Goal: Task Accomplishment & Management: Complete application form

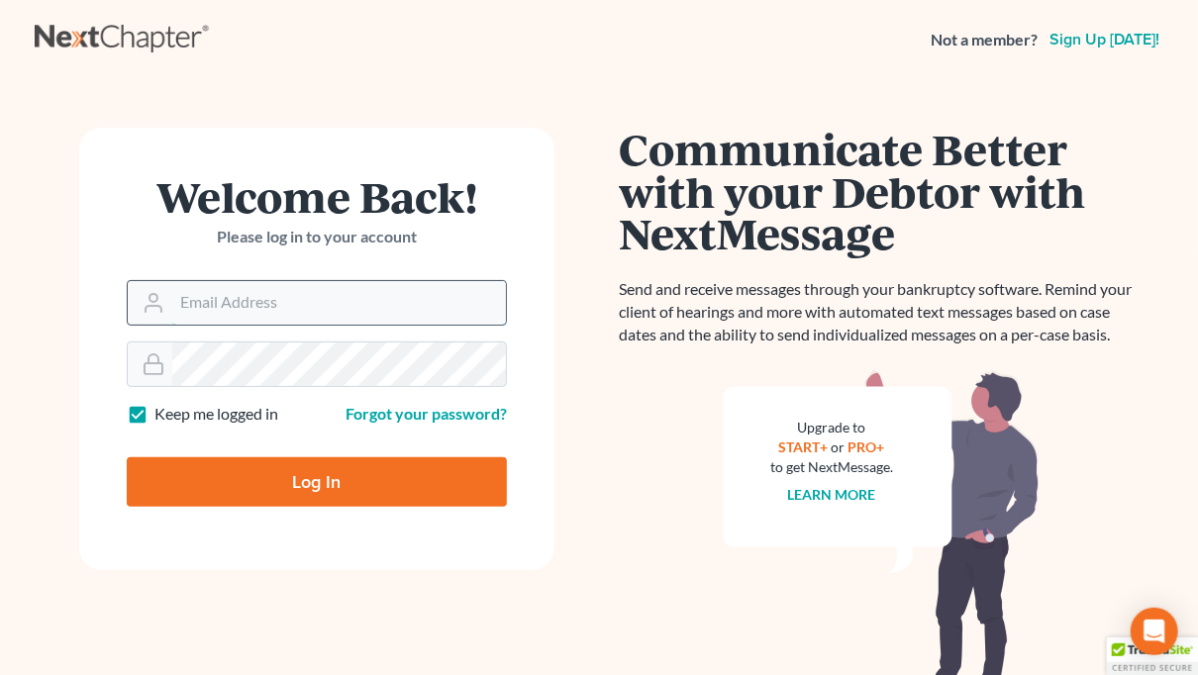
click at [285, 292] on input "Email Address" at bounding box center [339, 303] width 334 height 44
type input "[EMAIL_ADDRESS][DOMAIN_NAME]"
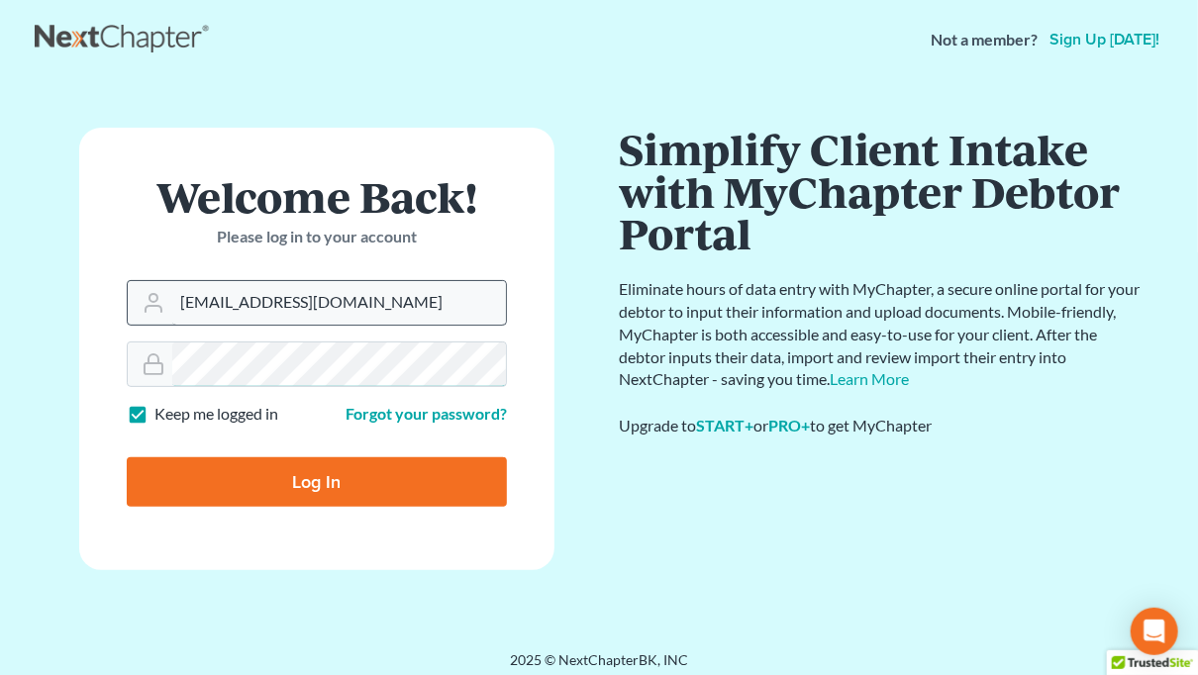
click at [127, 457] on input "Log In" at bounding box center [317, 481] width 380 height 49
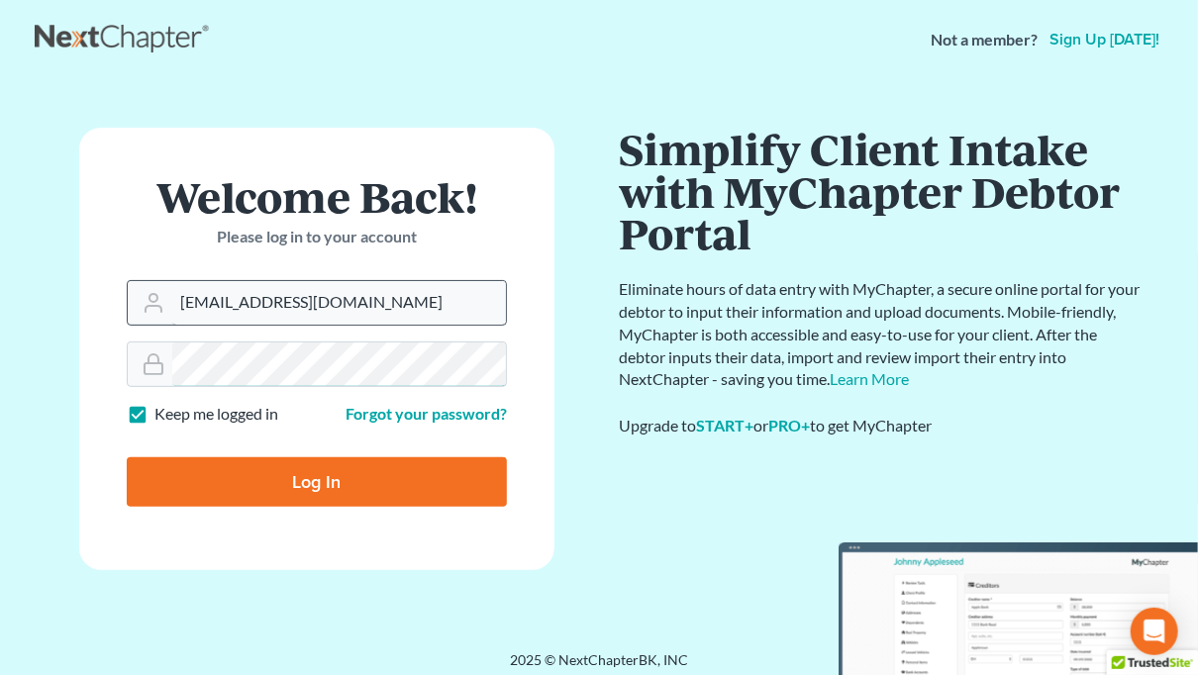
type input "Thinking..."
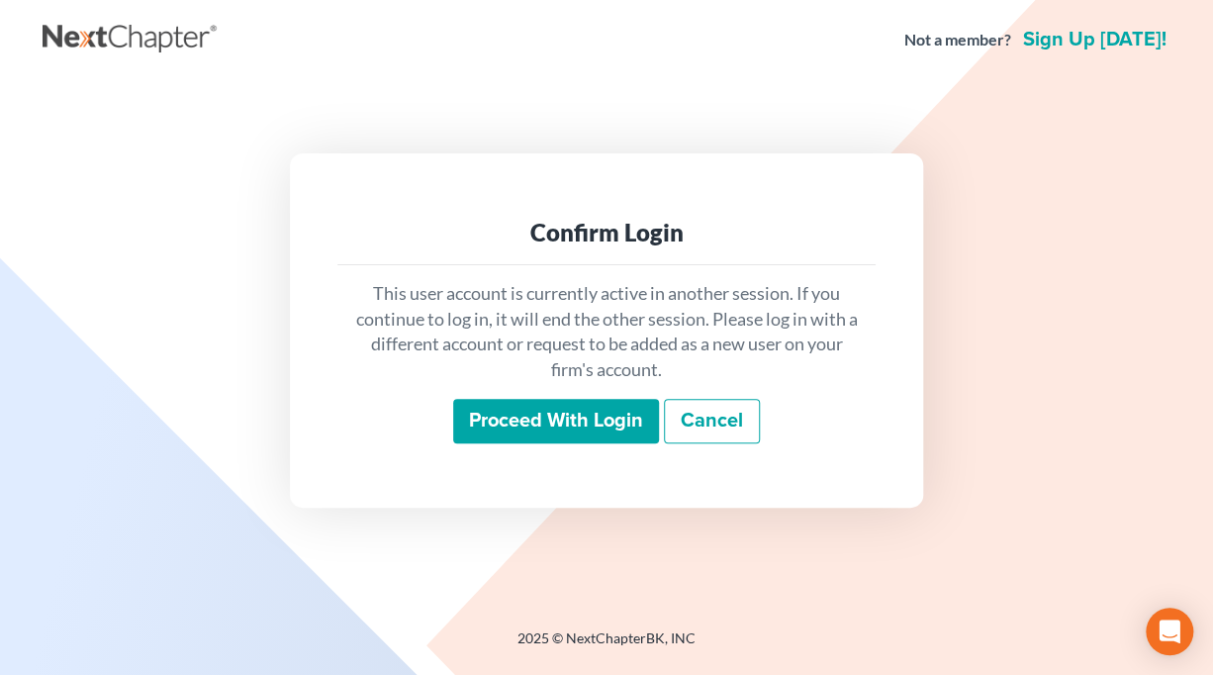
click at [561, 418] on input "Proceed with login" at bounding box center [556, 422] width 206 height 46
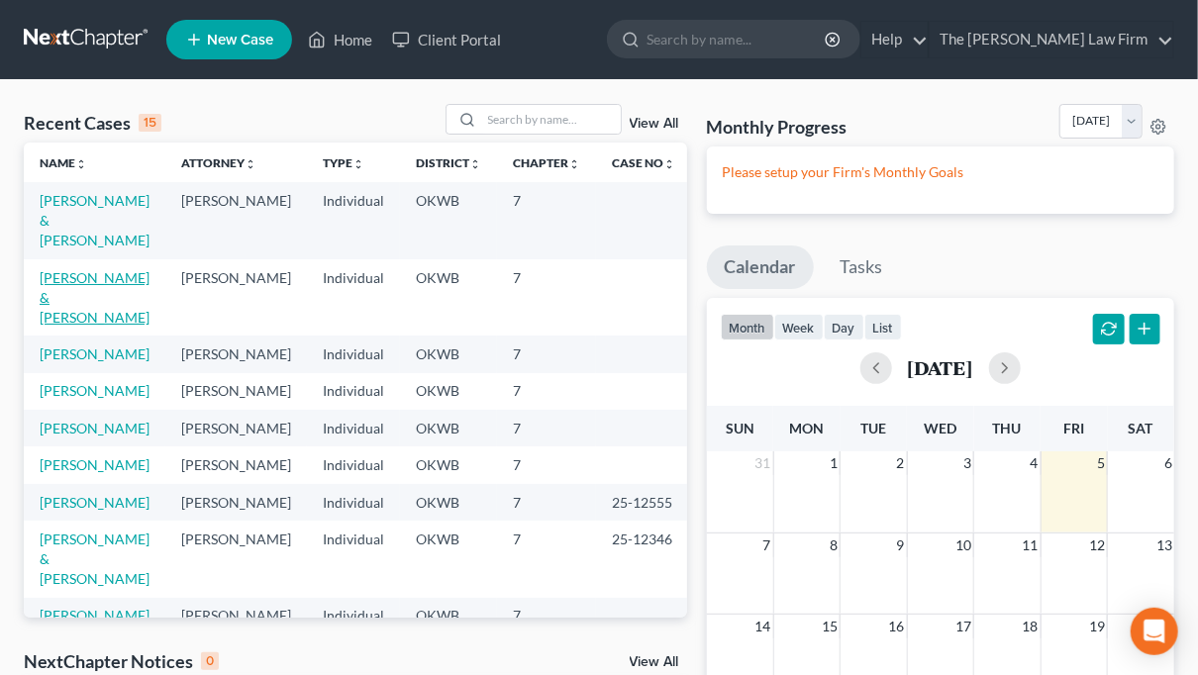
click at [71, 269] on link "[PERSON_NAME] & [PERSON_NAME]" at bounding box center [95, 297] width 110 height 56
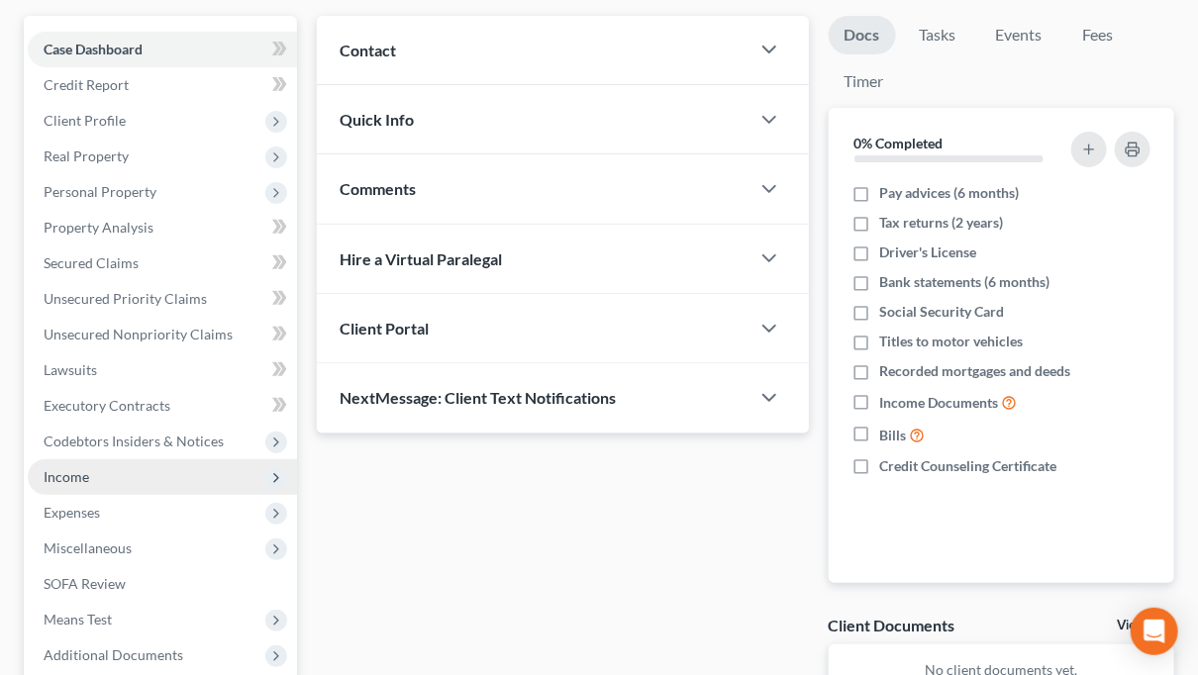
scroll to position [198, 0]
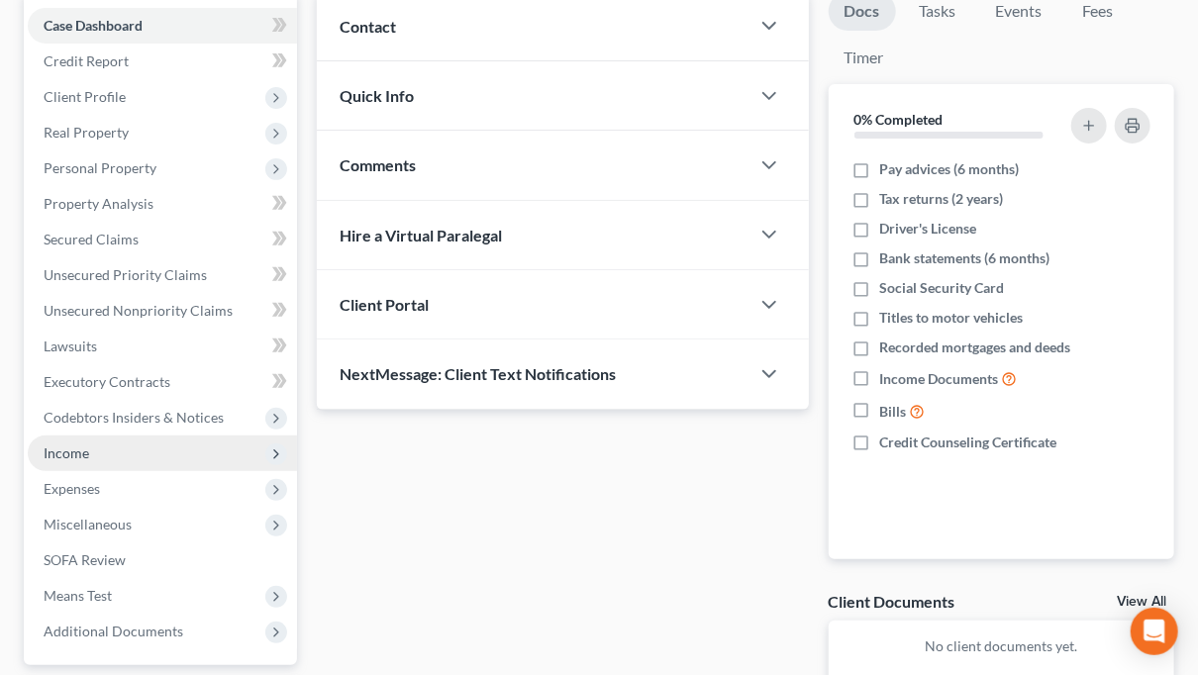
click at [62, 451] on span "Income" at bounding box center [67, 452] width 46 height 17
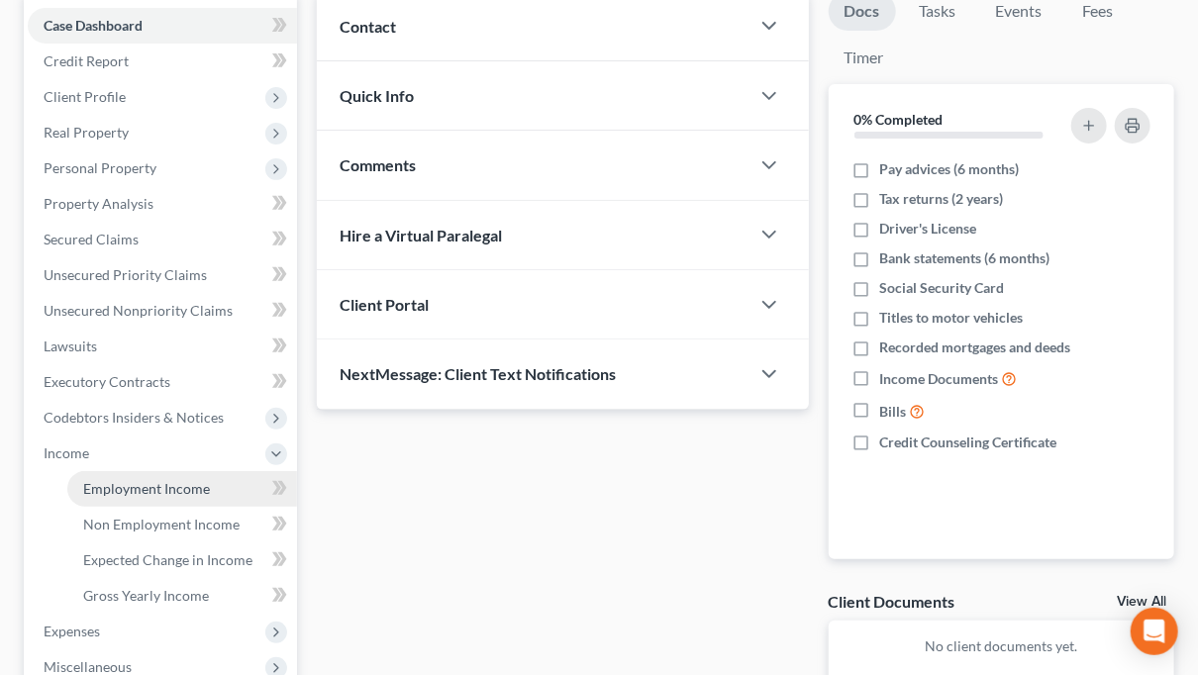
click at [150, 495] on span "Employment Income" at bounding box center [146, 488] width 127 height 17
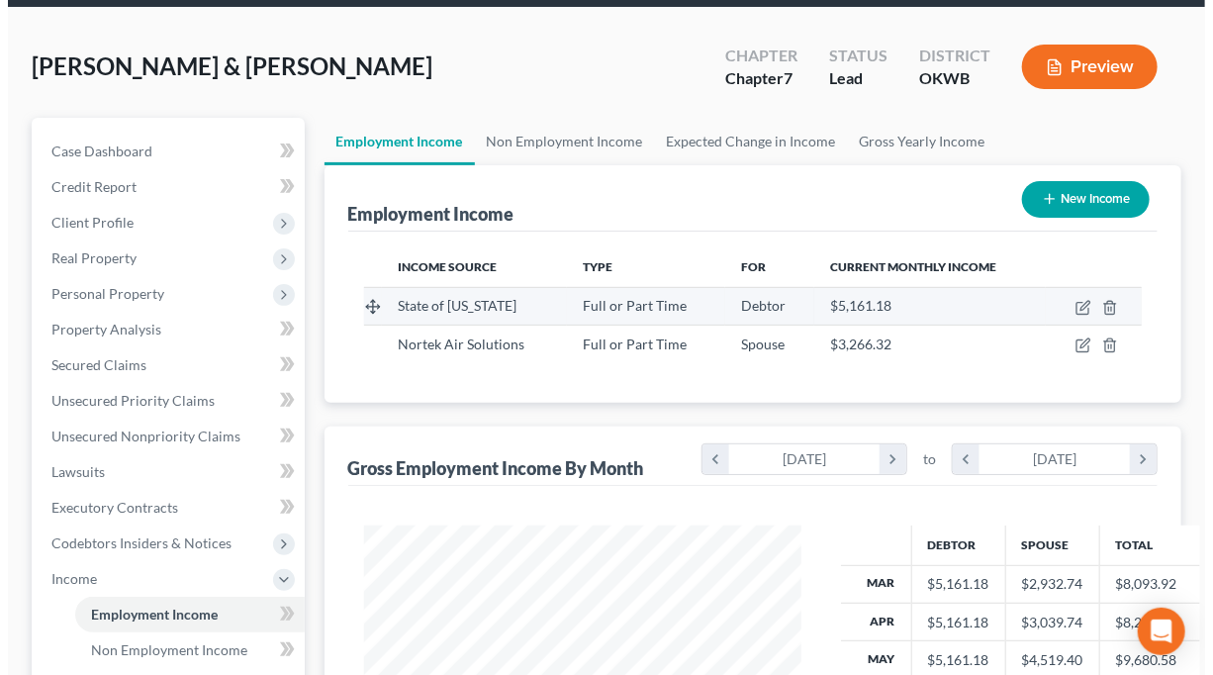
scroll to position [198, 0]
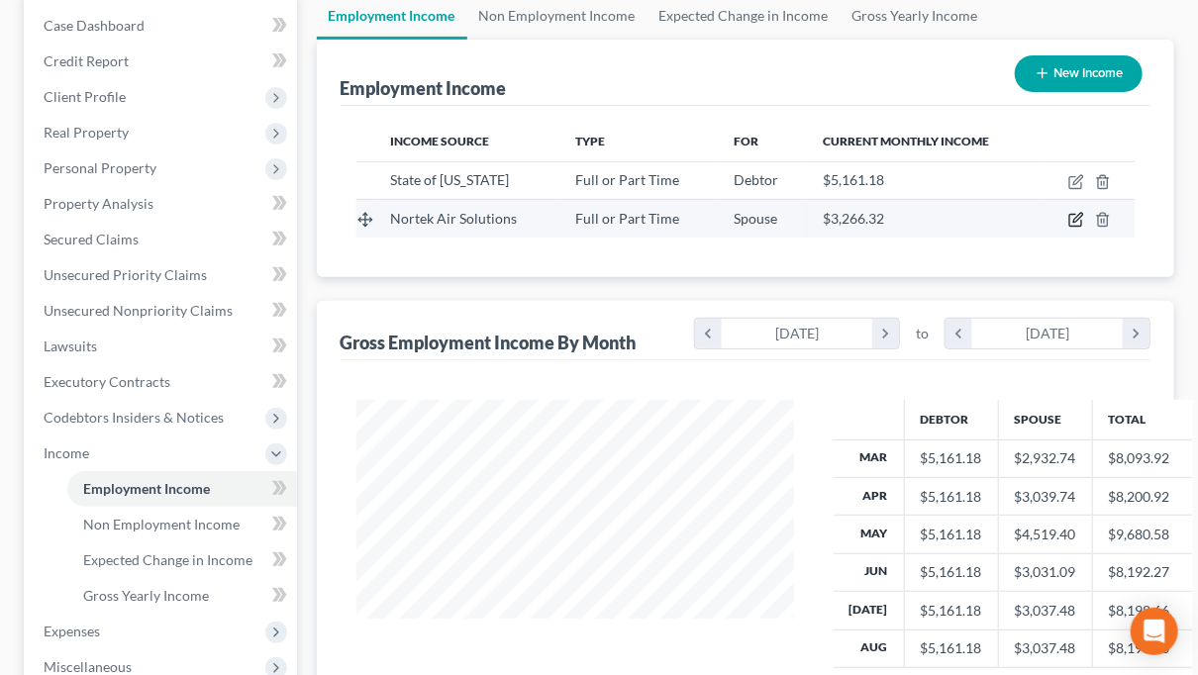
click at [1076, 218] on icon "button" at bounding box center [1077, 218] width 9 height 9
select select "0"
select select "37"
select select "2"
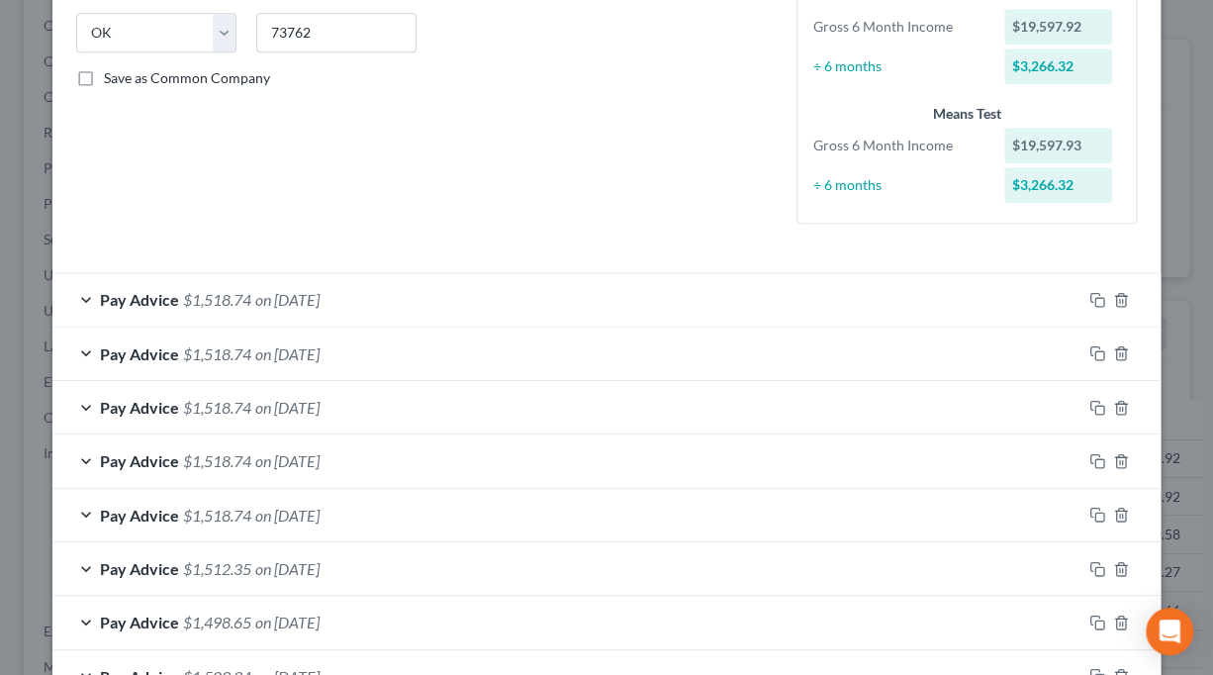
scroll to position [495, 0]
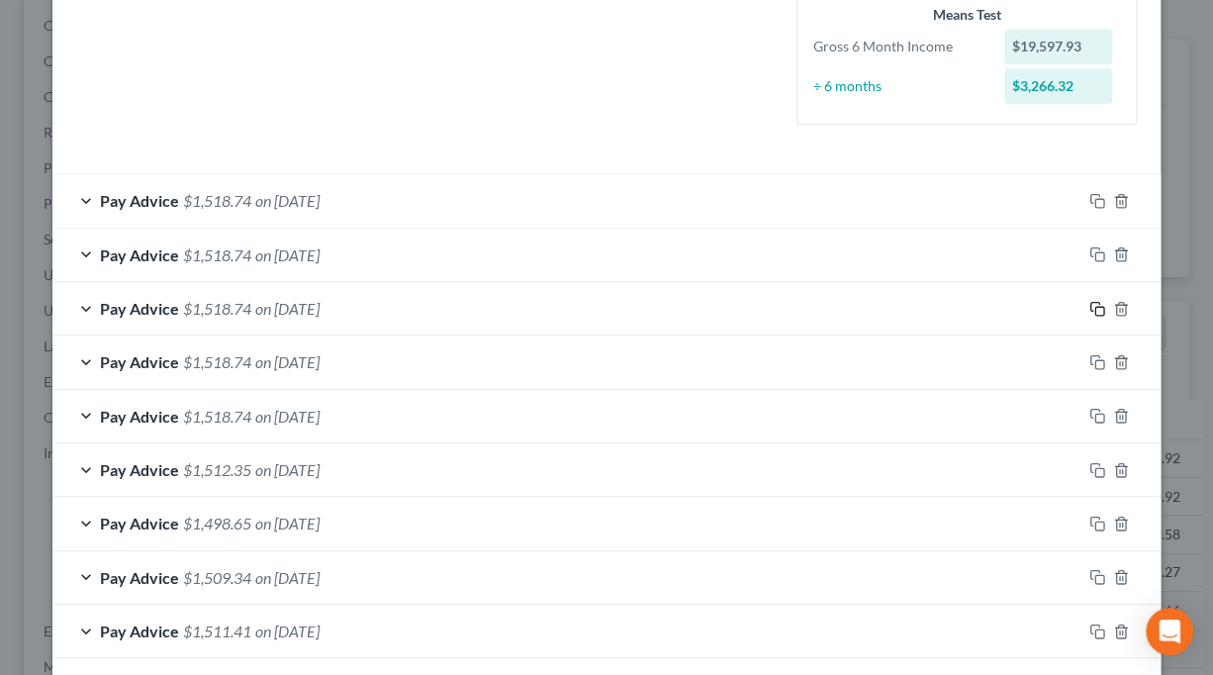
click at [1090, 309] on icon "button" at bounding box center [1098, 309] width 16 height 16
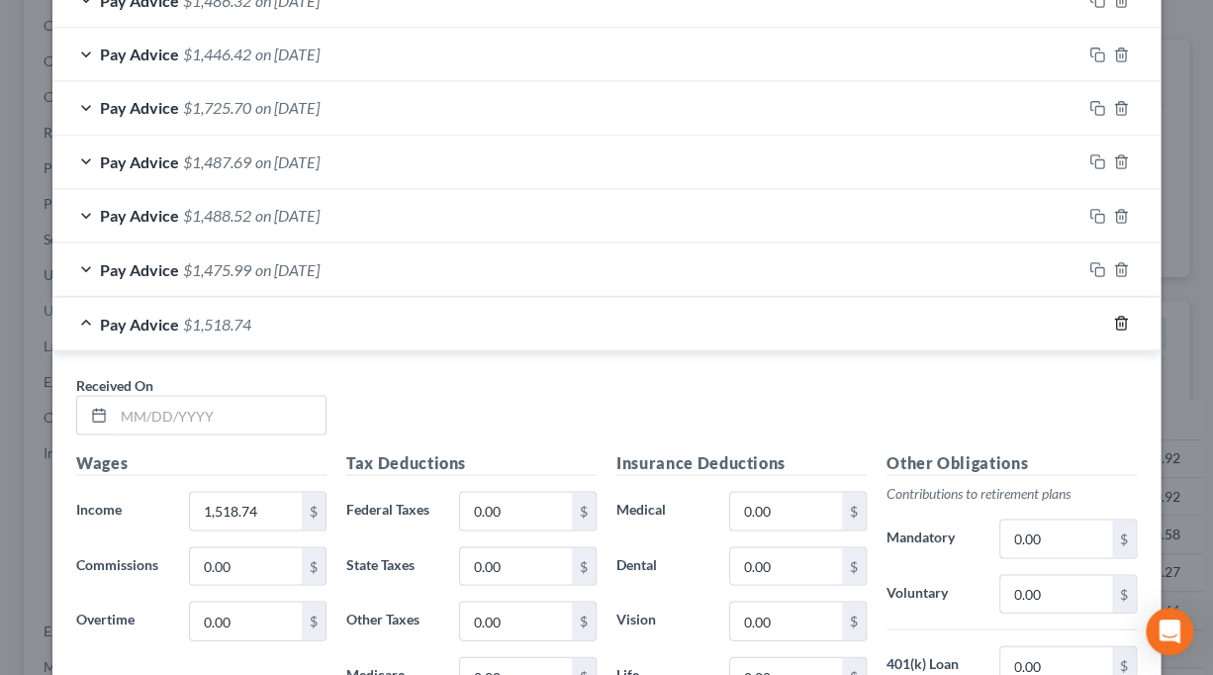
click at [1120, 323] on line "button" at bounding box center [1120, 325] width 0 height 4
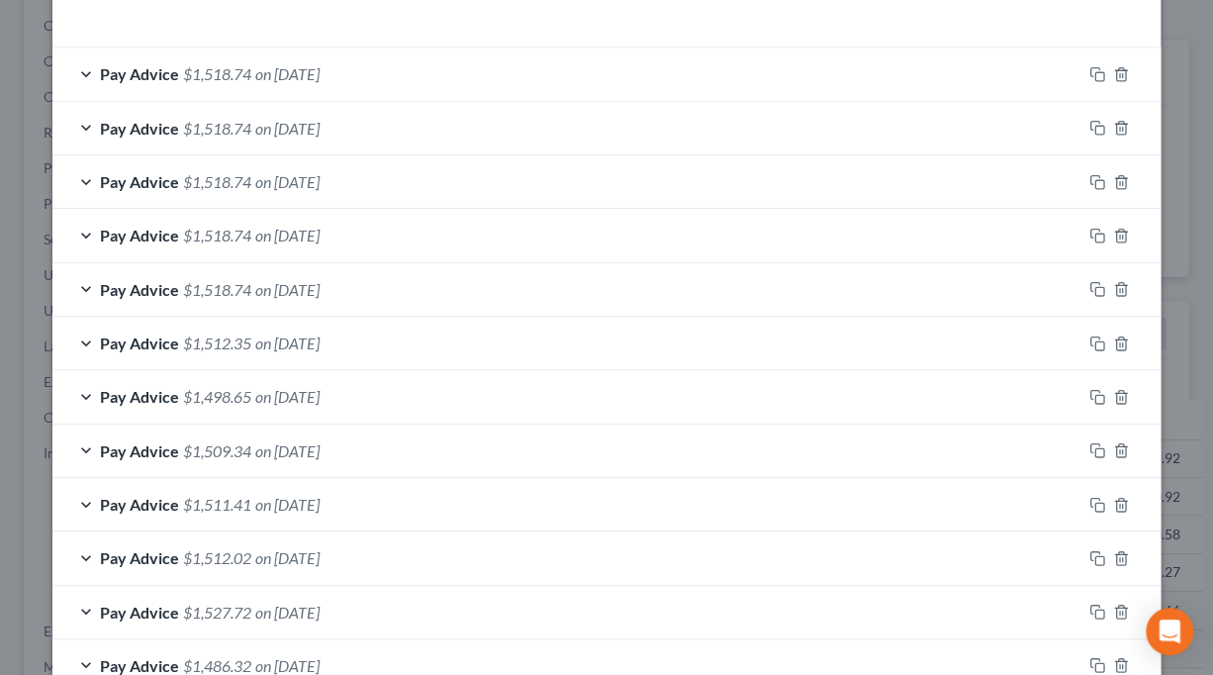
scroll to position [616, 0]
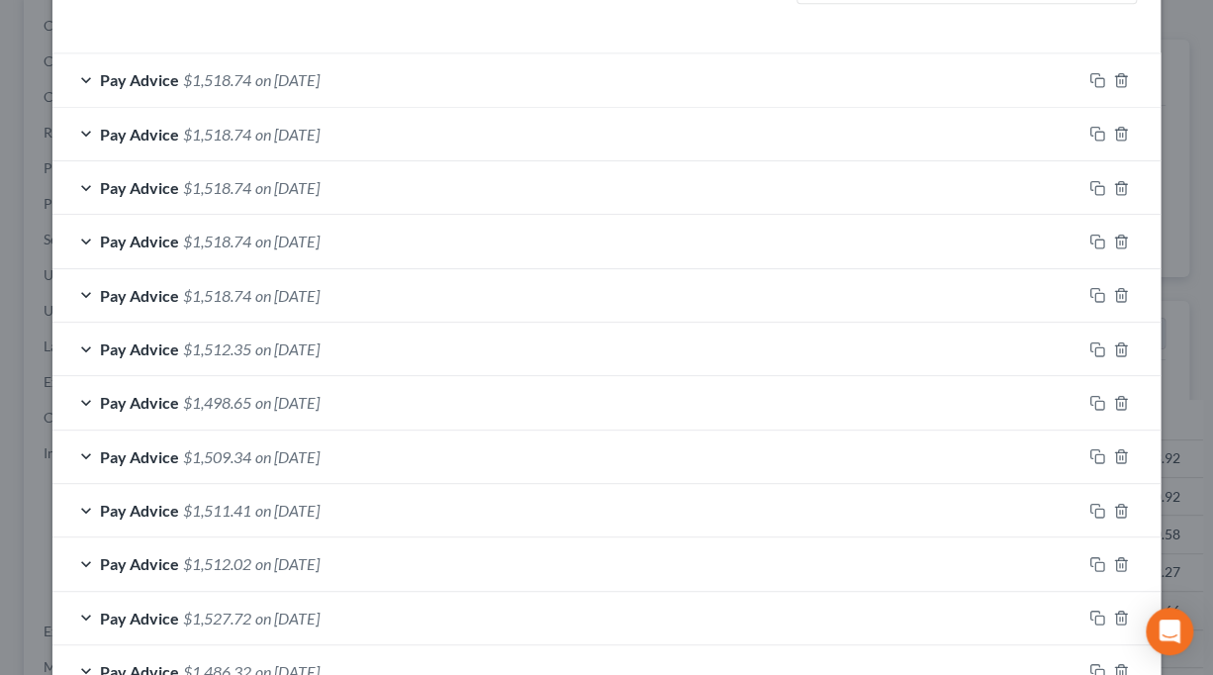
click at [265, 185] on span "on 07/31/2025" at bounding box center [287, 187] width 64 height 19
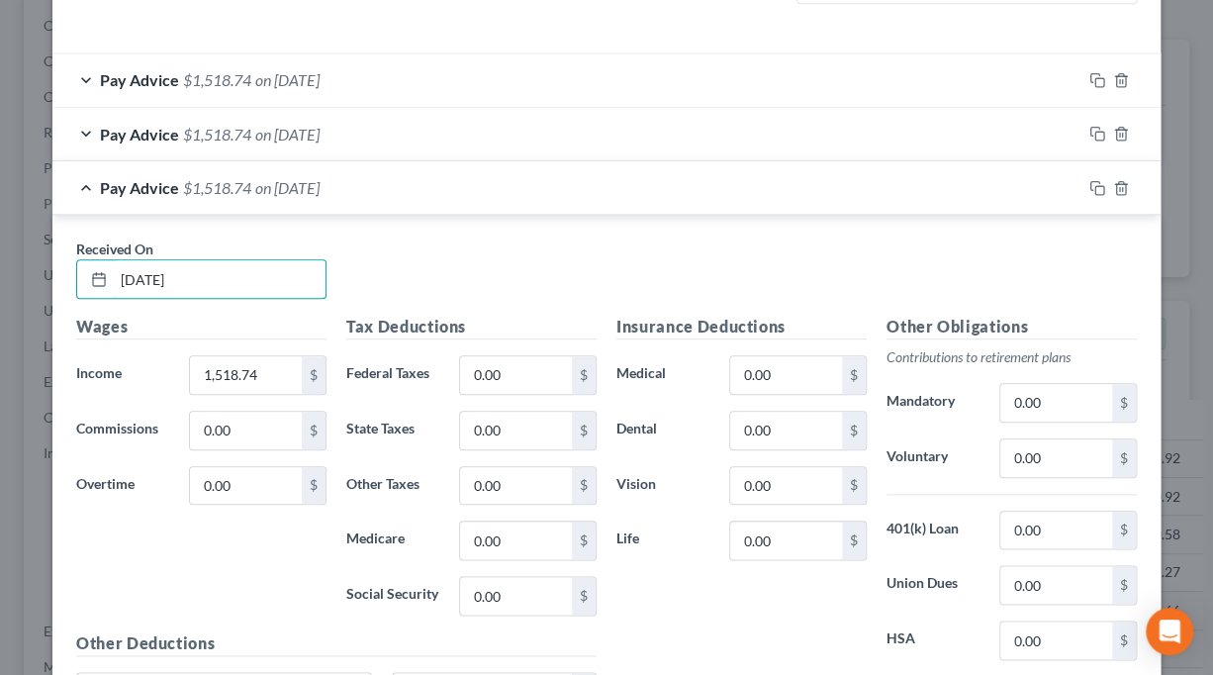
drag, startPoint x: 210, startPoint y: 269, endPoint x: 63, endPoint y: 270, distance: 146.5
click at [66, 270] on div "Received On * 07/31/2025" at bounding box center [201, 269] width 270 height 60
type input "7/25/2025"
type input "1,902.84"
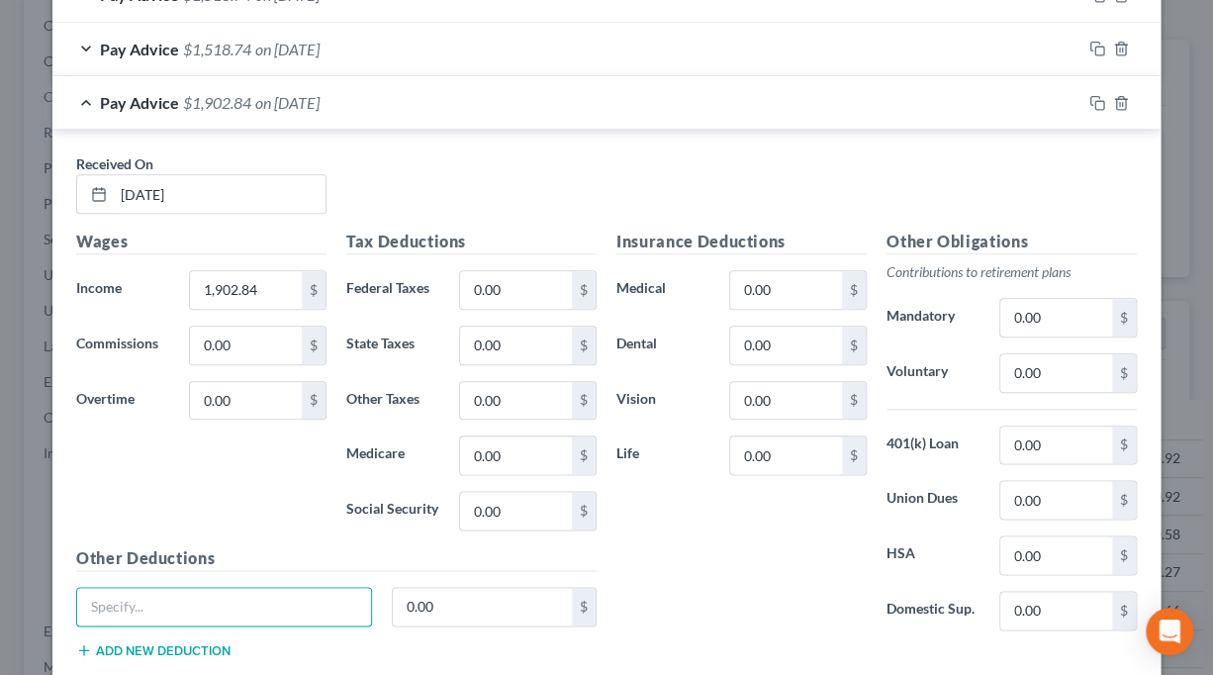
scroll to position [744, 0]
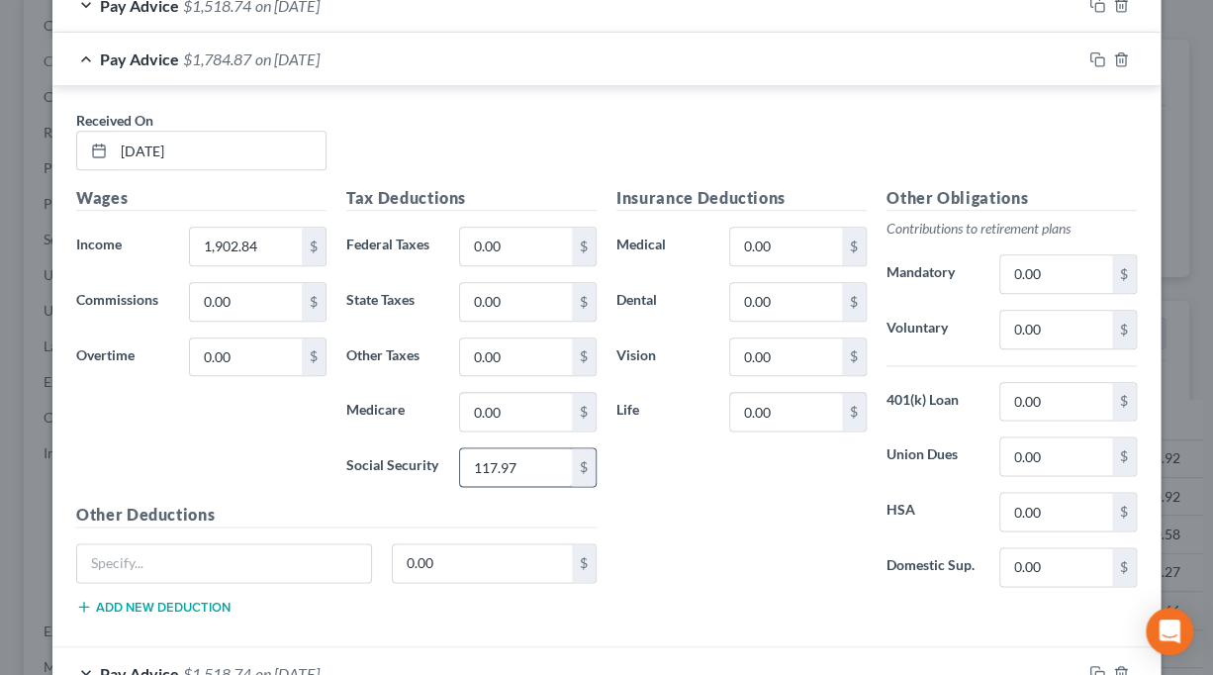
type input "117.97"
type input "27.60"
type input "47"
type input "40.08"
type input "114.18"
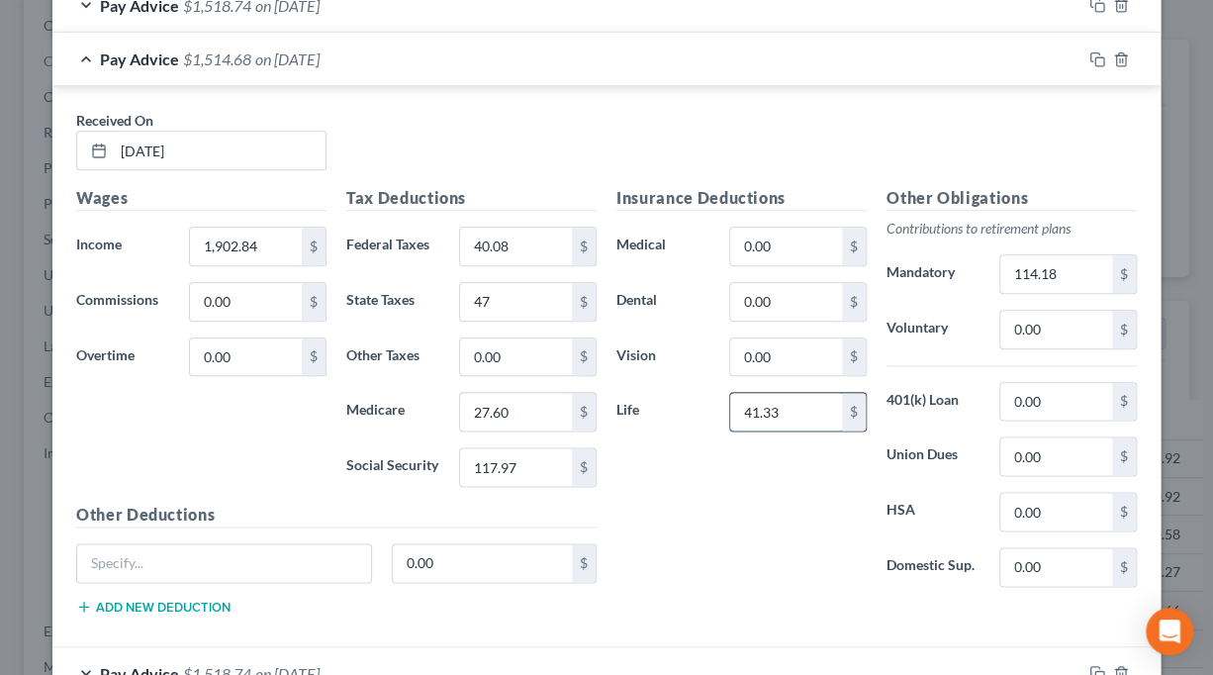
type input "41.33"
click at [788, 536] on div "Insurance Deductions Medical 0.00 $ Dental 0.00 $ Vision 0.00 $ Life 41.33 $" at bounding box center [742, 394] width 270 height 417
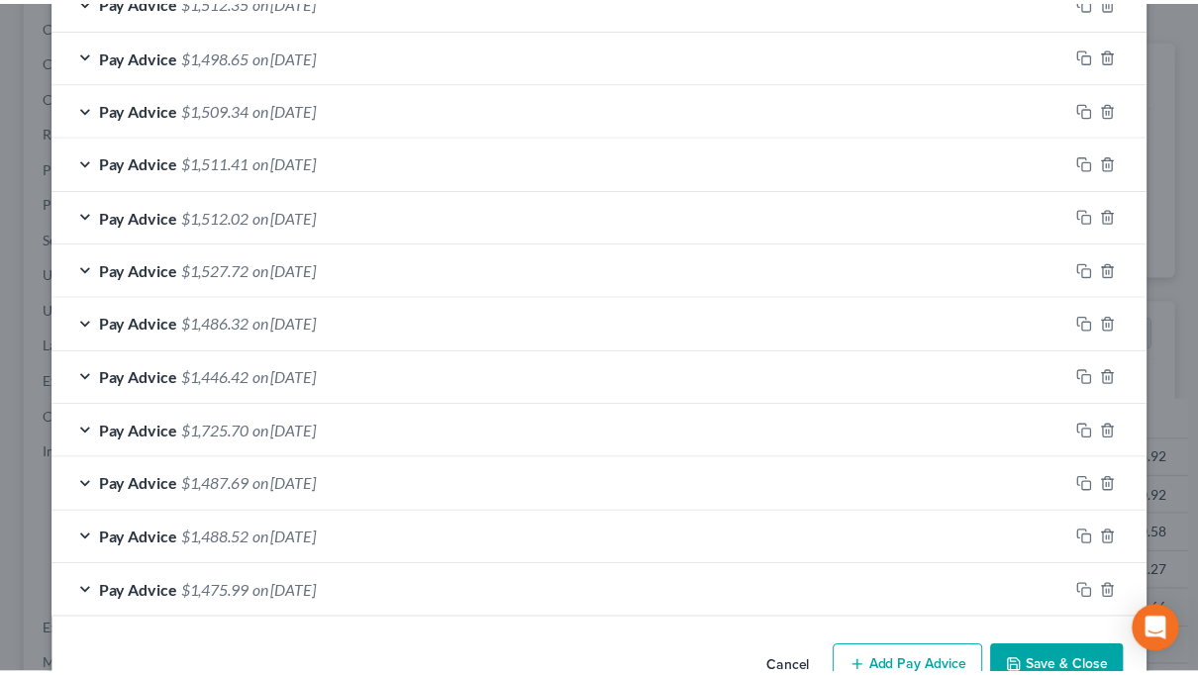
scroll to position [1569, 0]
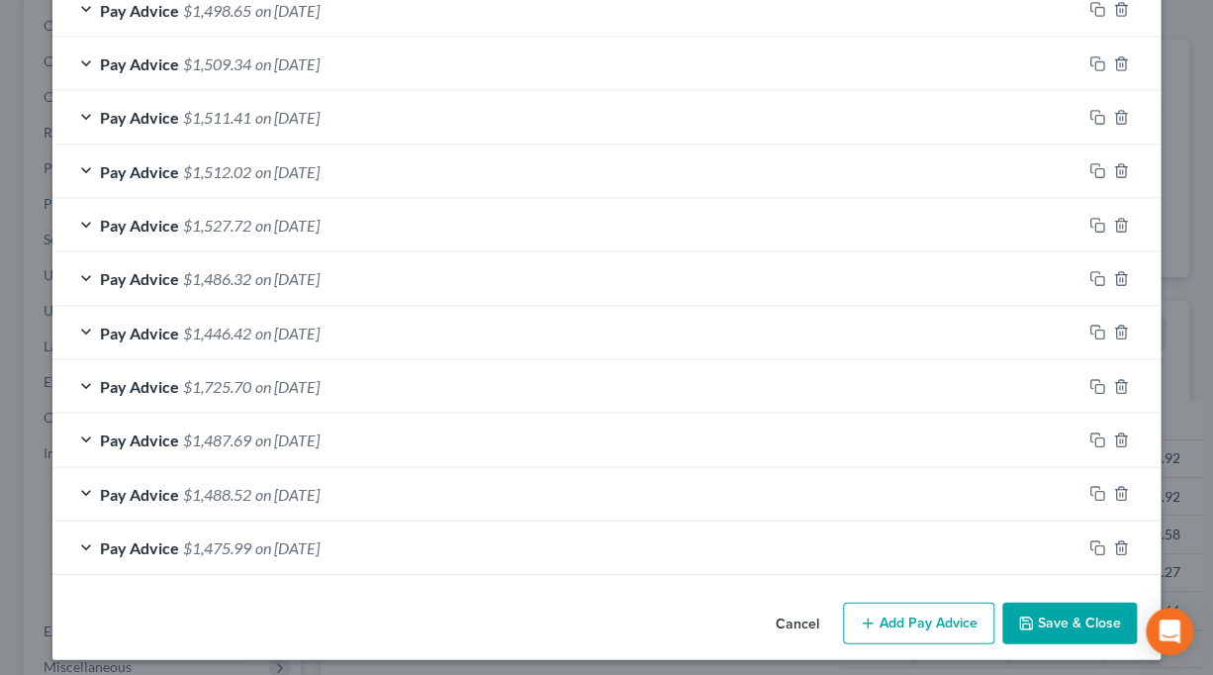
drag, startPoint x: 1103, startPoint y: 616, endPoint x: 1079, endPoint y: 602, distance: 27.5
click at [1103, 616] on button "Save & Close" at bounding box center [1070, 624] width 135 height 42
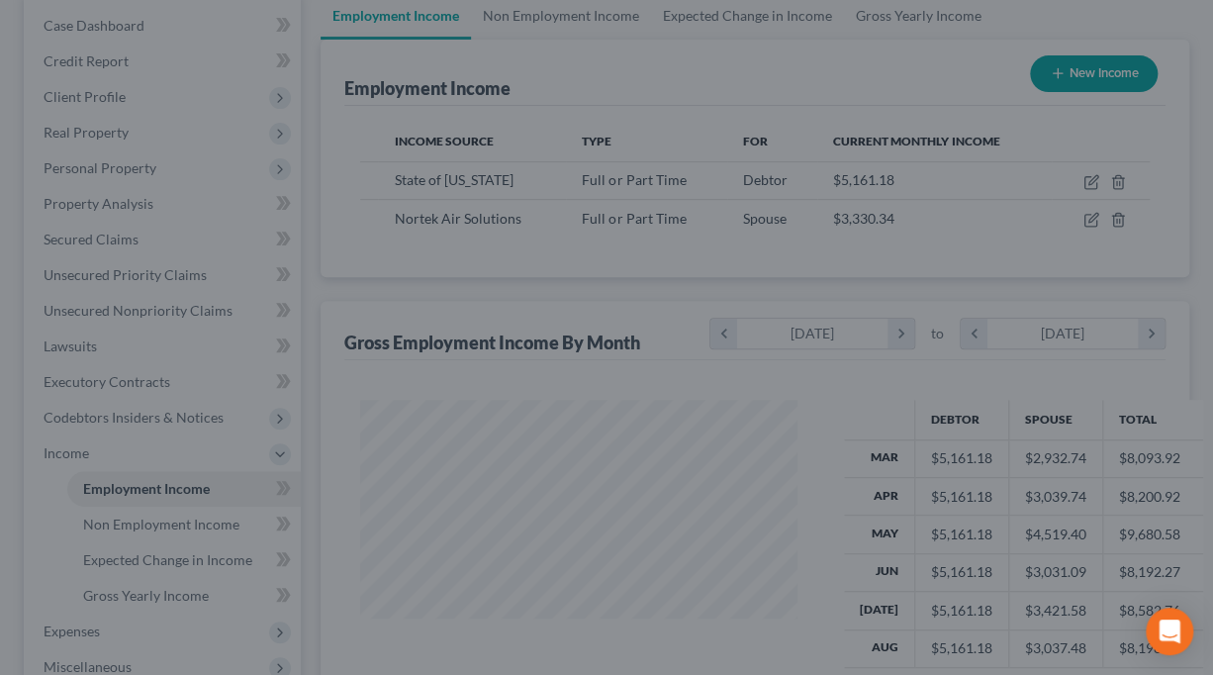
scroll to position [989449, 989324]
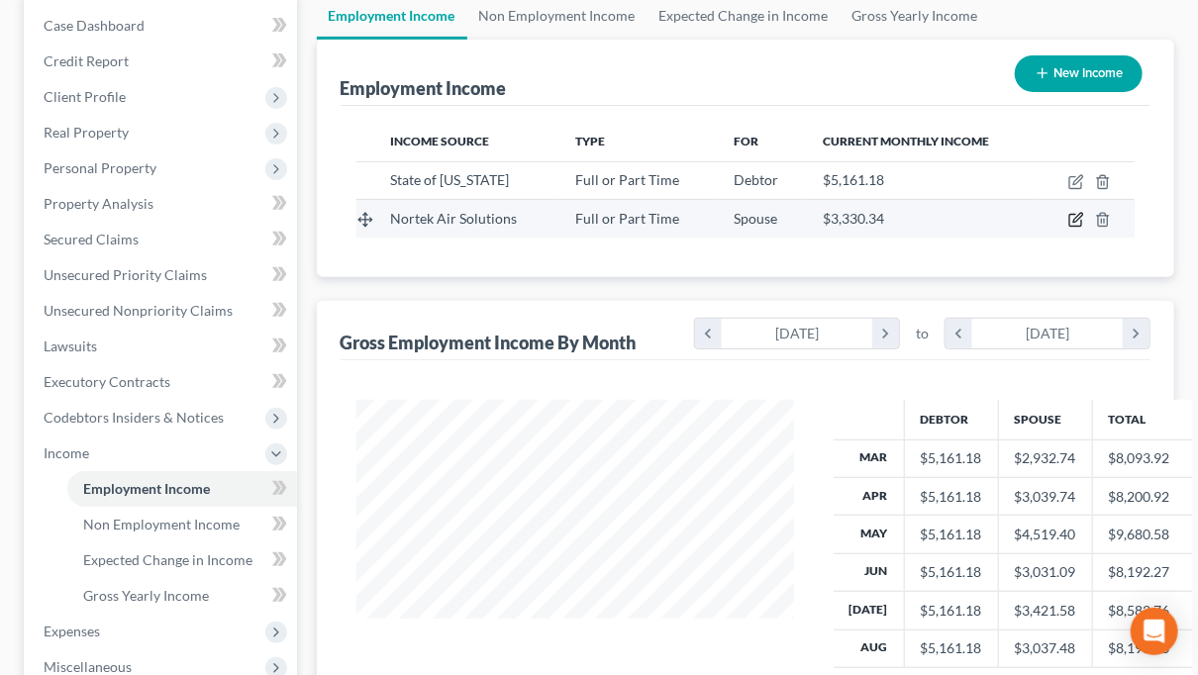
click at [1076, 220] on icon "button" at bounding box center [1076, 220] width 16 height 16
select select "0"
select select "37"
select select "2"
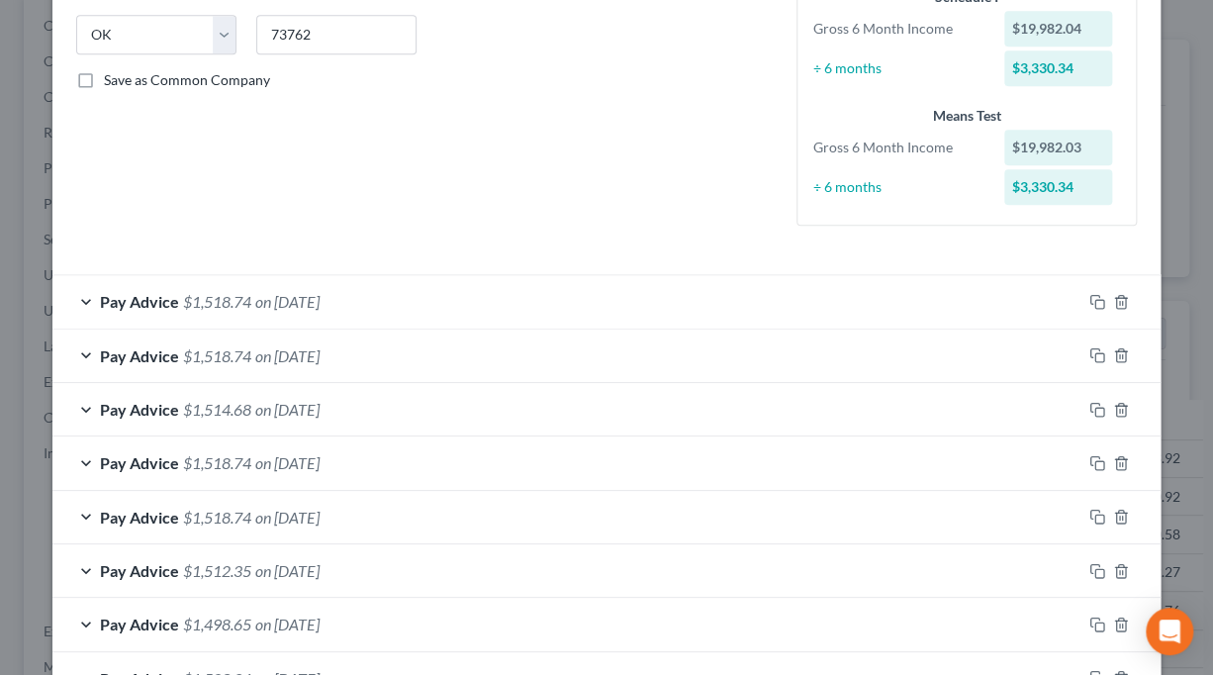
scroll to position [396, 0]
click at [1115, 350] on icon "button" at bounding box center [1122, 353] width 16 height 16
click at [1116, 298] on icon "button" at bounding box center [1122, 300] width 16 height 16
click at [1115, 347] on icon "button" at bounding box center [1122, 353] width 16 height 16
click at [75, 348] on div "Pay Advice $1,518.74 on 06/26/2025" at bounding box center [566, 354] width 1029 height 52
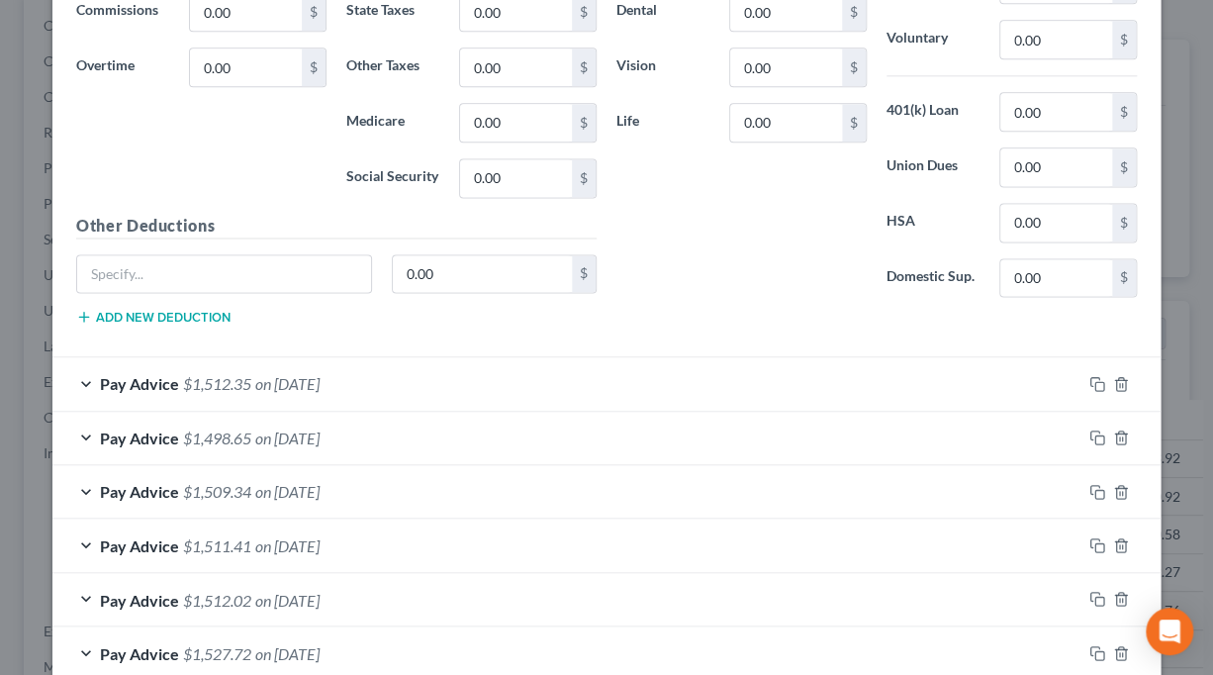
scroll to position [990, 0]
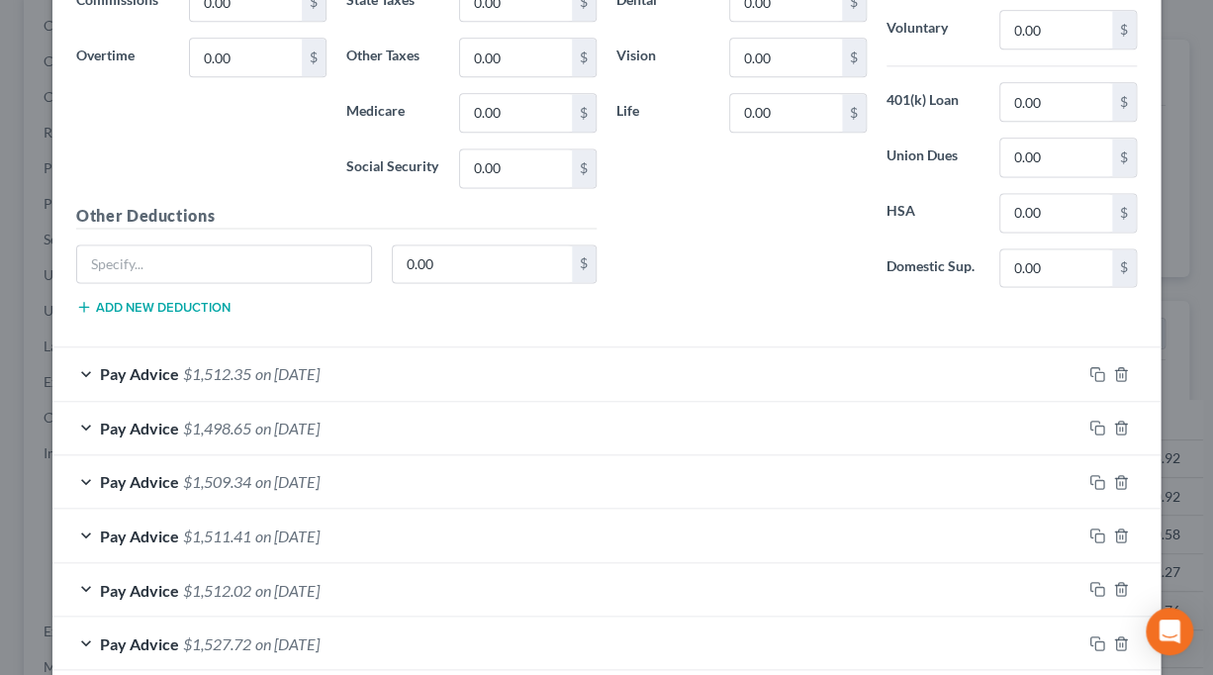
click at [76, 373] on div "Pay Advice $1,512.35 on 06/12/2025" at bounding box center [566, 373] width 1029 height 52
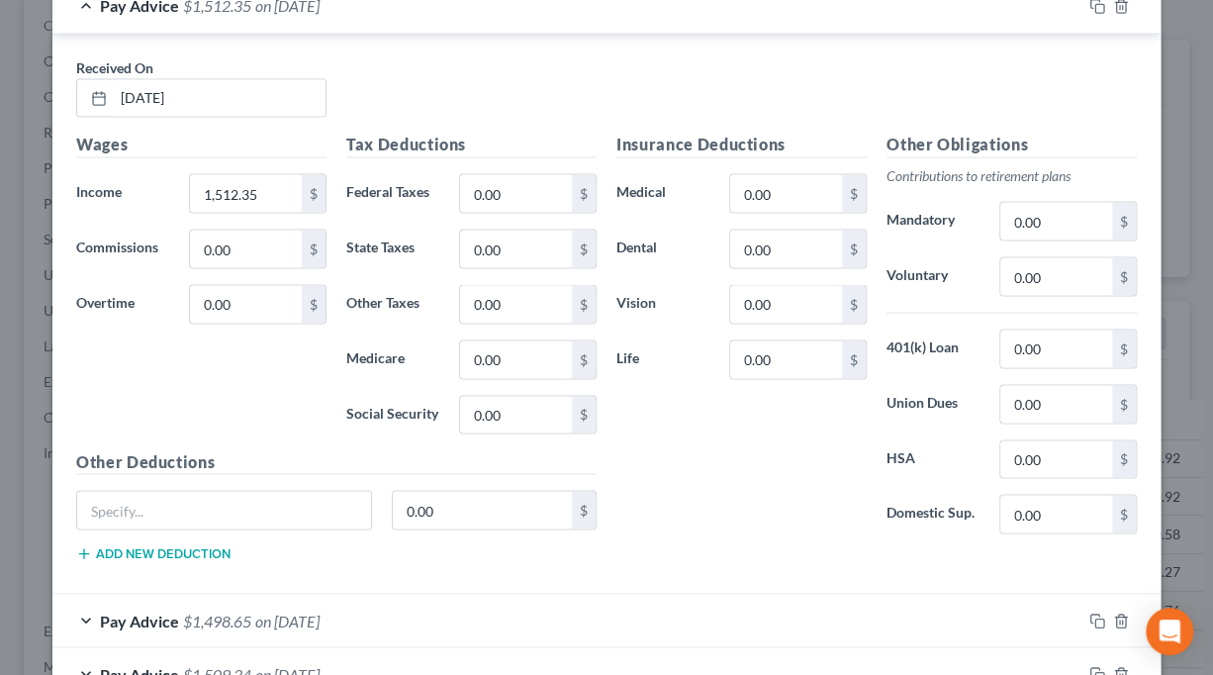
scroll to position [1584, 0]
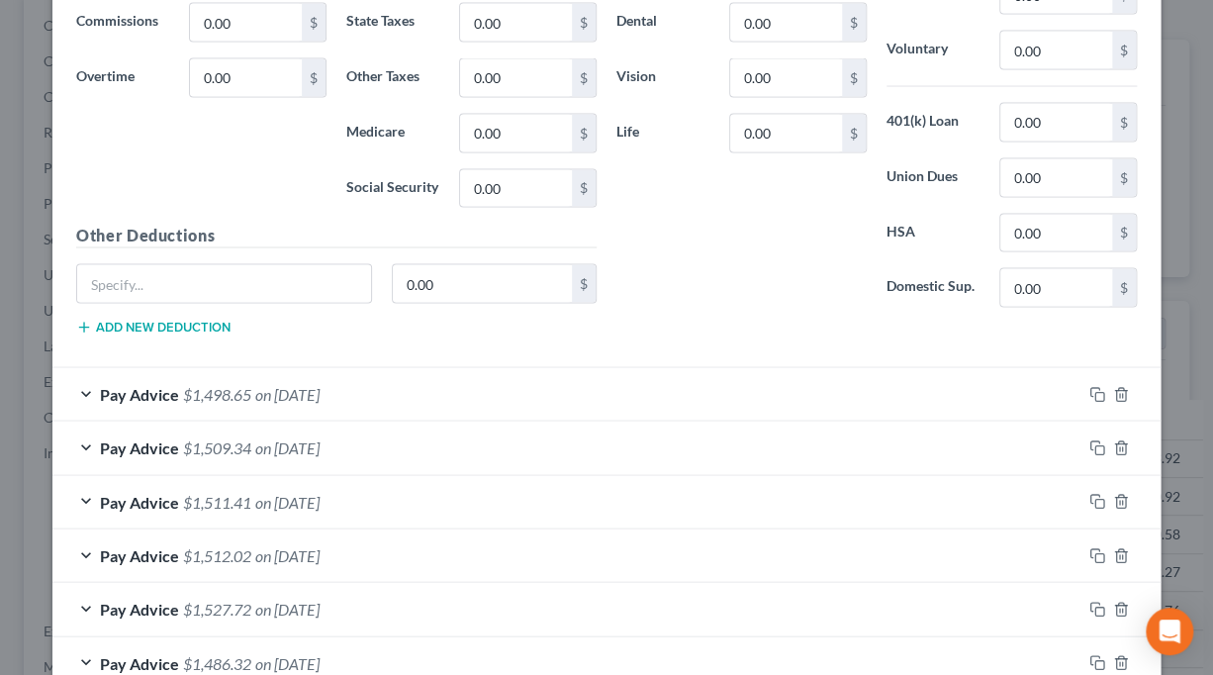
click at [72, 392] on div "Pay Advice $1,498.65 on 05/29/2025" at bounding box center [566, 394] width 1029 height 52
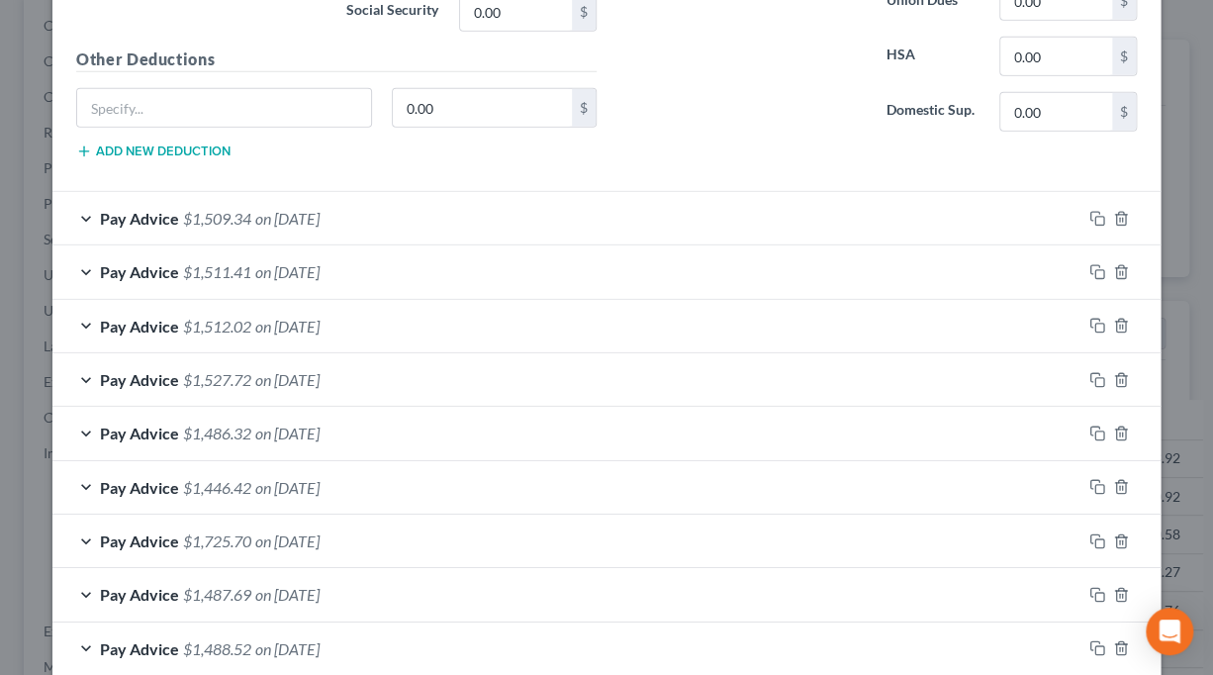
scroll to position [2376, 0]
click at [81, 210] on div "Pay Advice $1,509.34 on 05/15/2025" at bounding box center [566, 217] width 1029 height 52
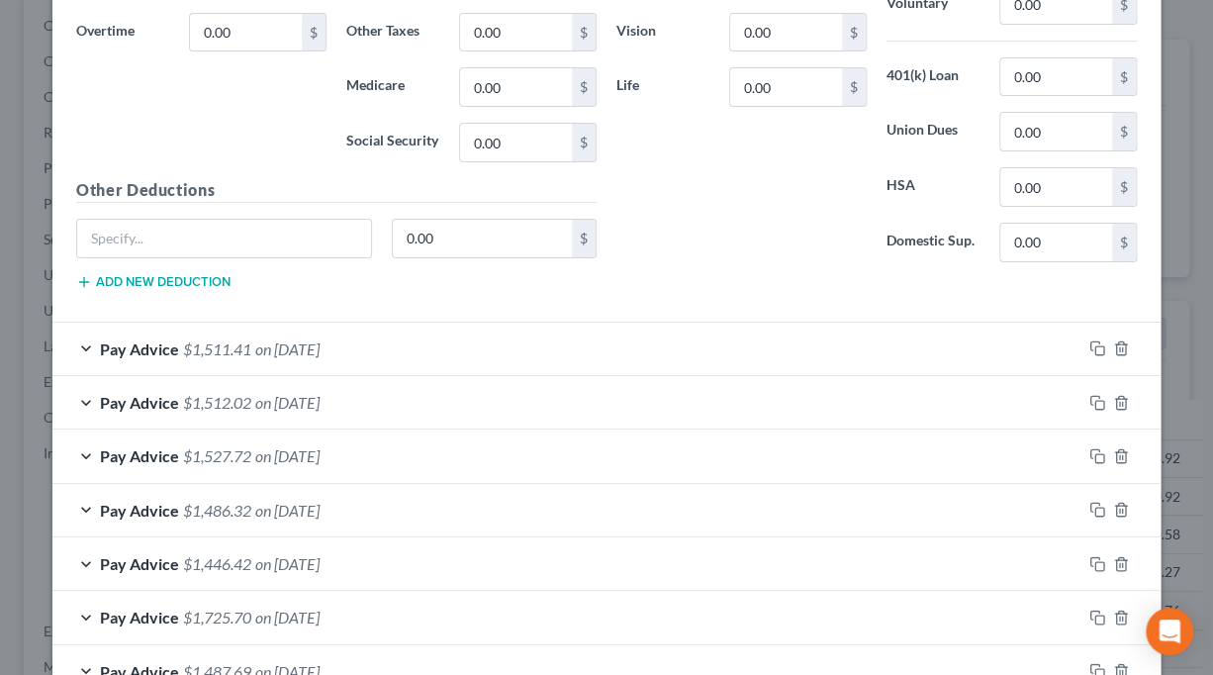
scroll to position [2870, 0]
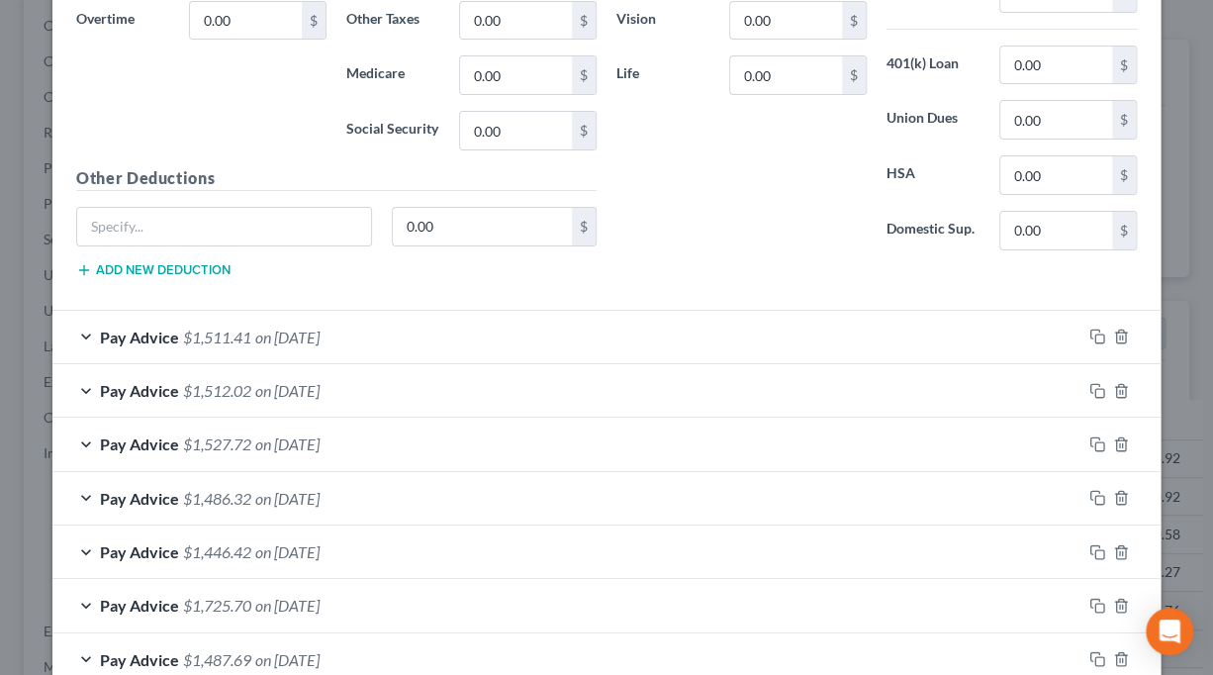
click at [75, 325] on div "Pay Advice $1,511.41 on 05/01/2025" at bounding box center [566, 337] width 1029 height 52
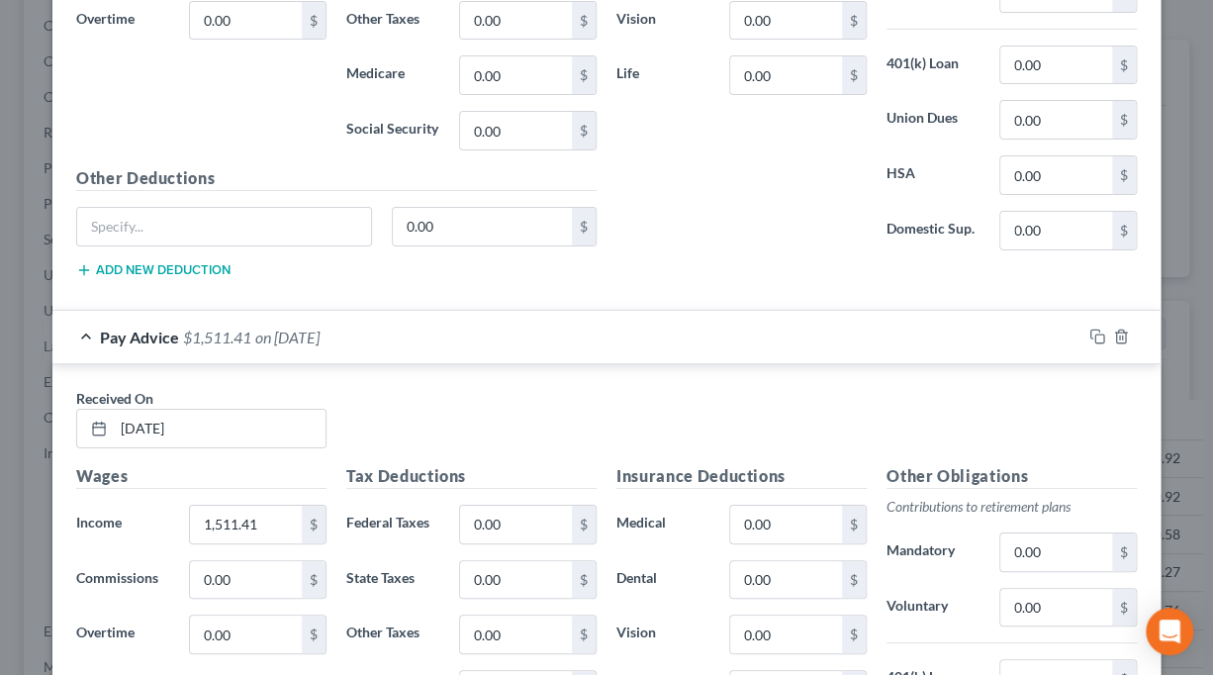
drag, startPoint x: 73, startPoint y: 320, endPoint x: 84, endPoint y: 314, distance: 12.4
click at [74, 320] on div "Pay Advice $1,511.41 on 05/01/2025" at bounding box center [566, 337] width 1029 height 52
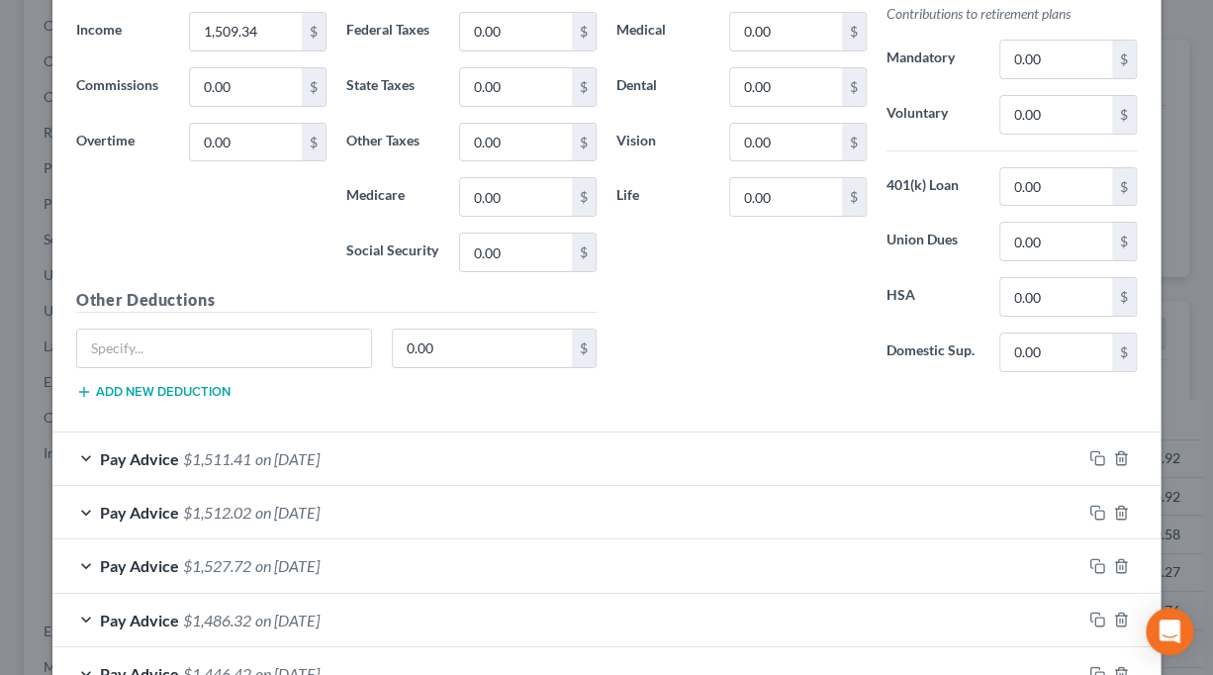
scroll to position [2475, 0]
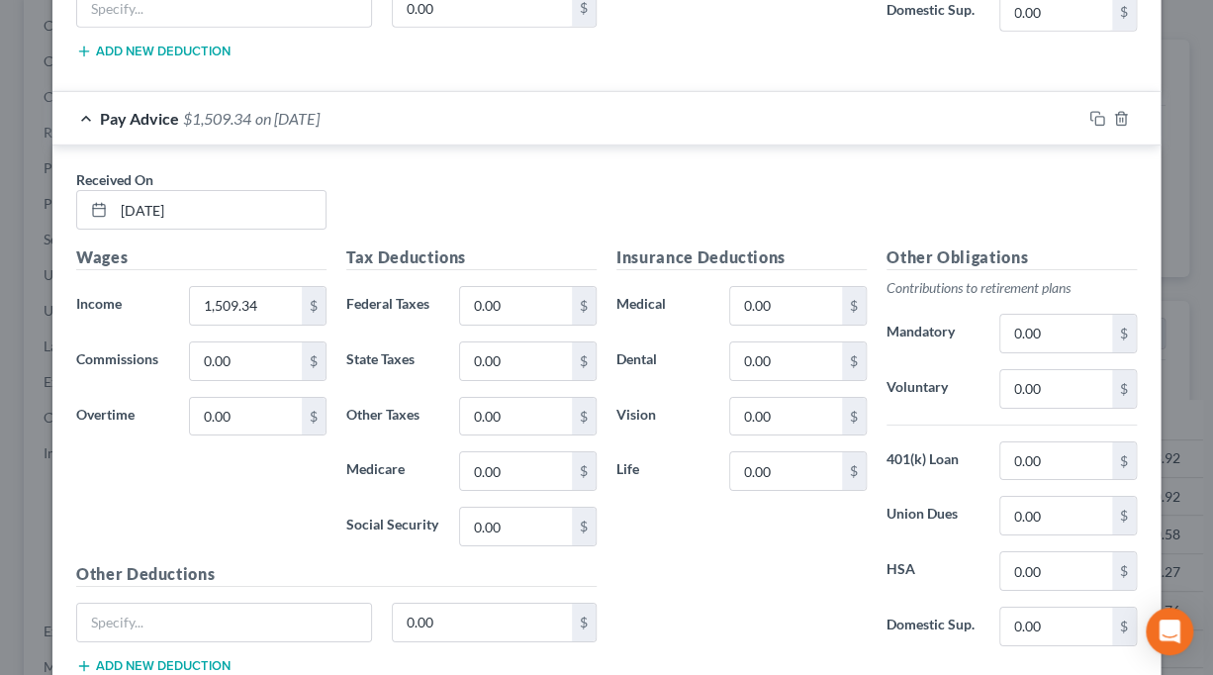
click at [77, 95] on div "Pay Advice $1,509.34 on 05/15/2025" at bounding box center [566, 118] width 1029 height 52
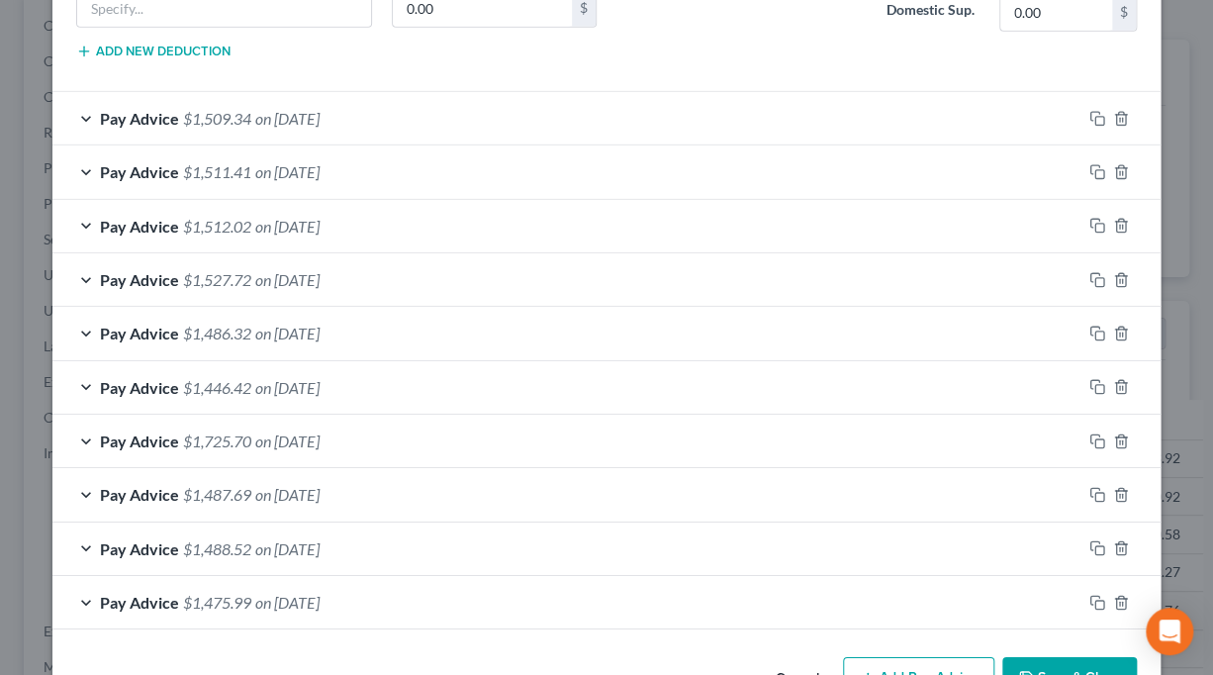
click at [1076, 661] on button "Save & Close" at bounding box center [1070, 678] width 135 height 42
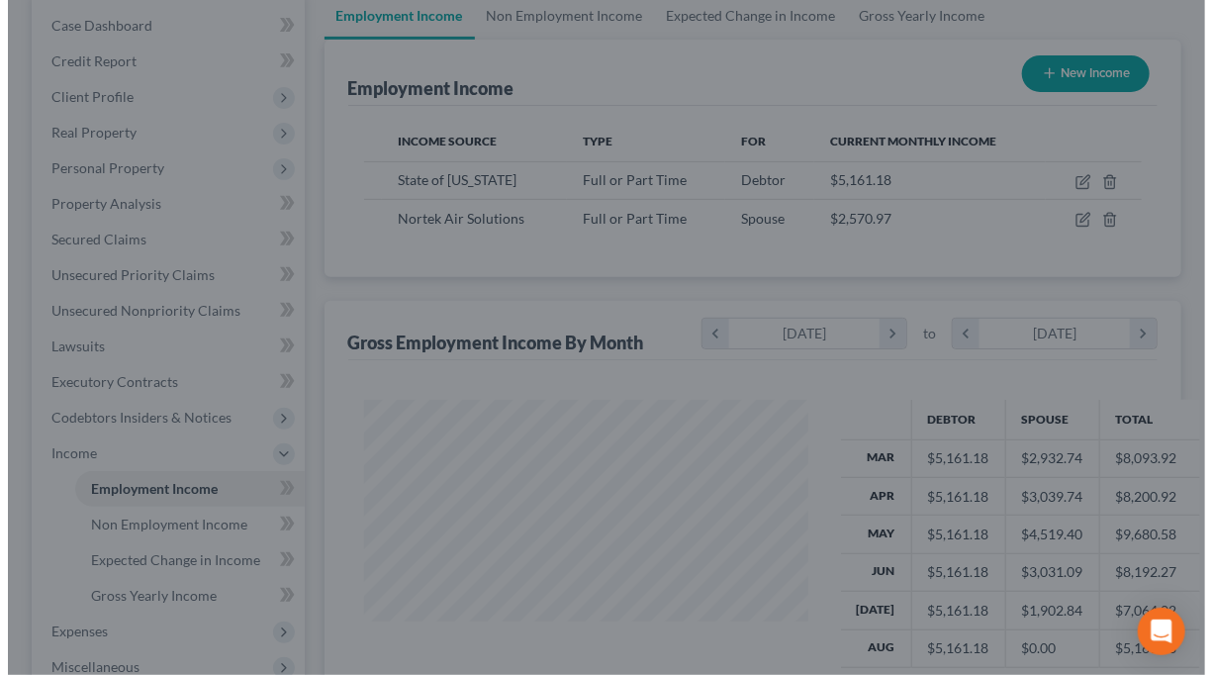
scroll to position [989449, 989324]
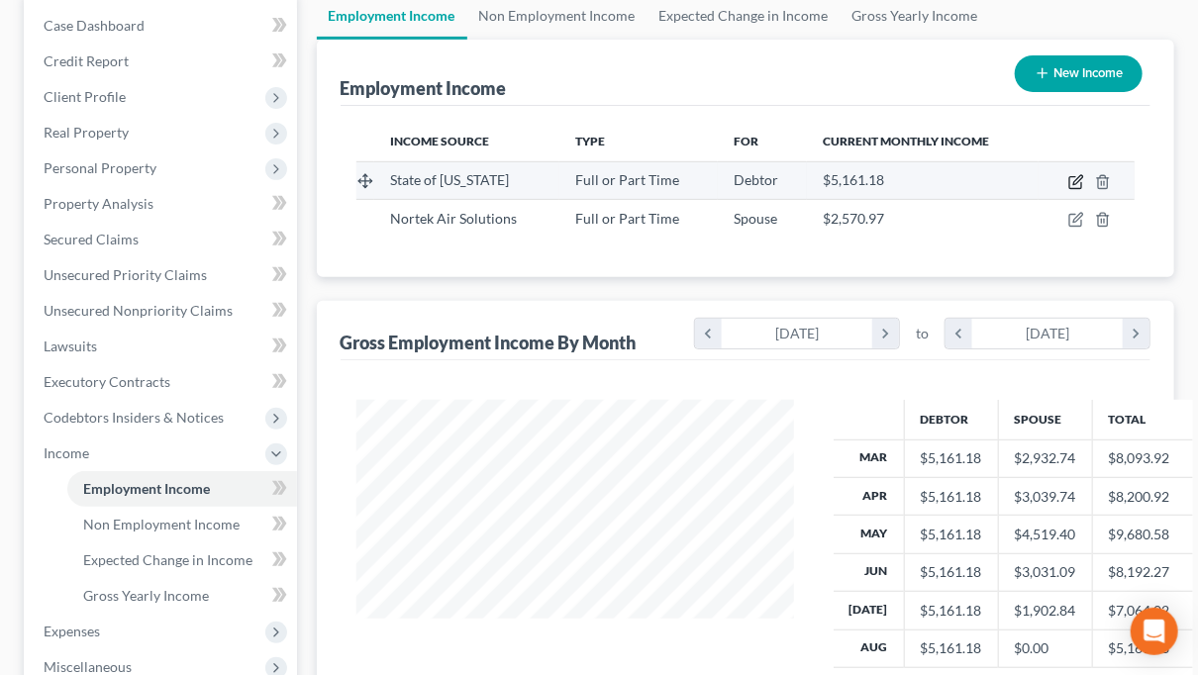
click at [1082, 175] on icon "button" at bounding box center [1077, 179] width 9 height 9
select select "0"
select select "37"
select select "0"
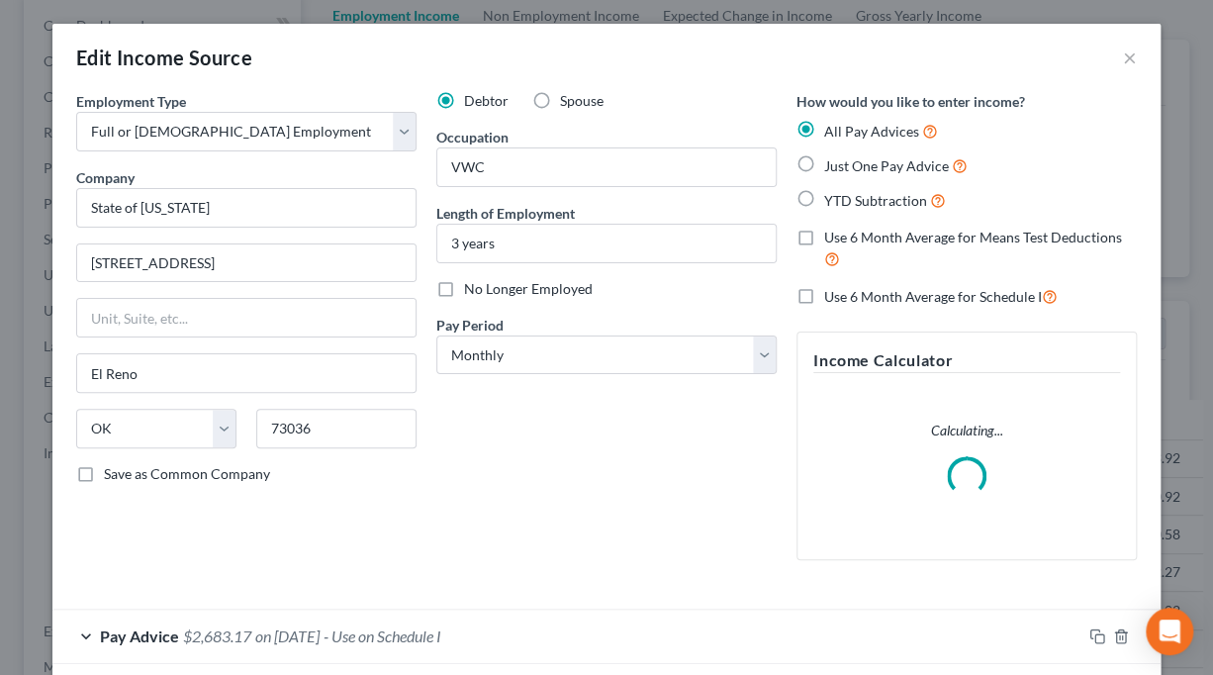
scroll to position [297, 0]
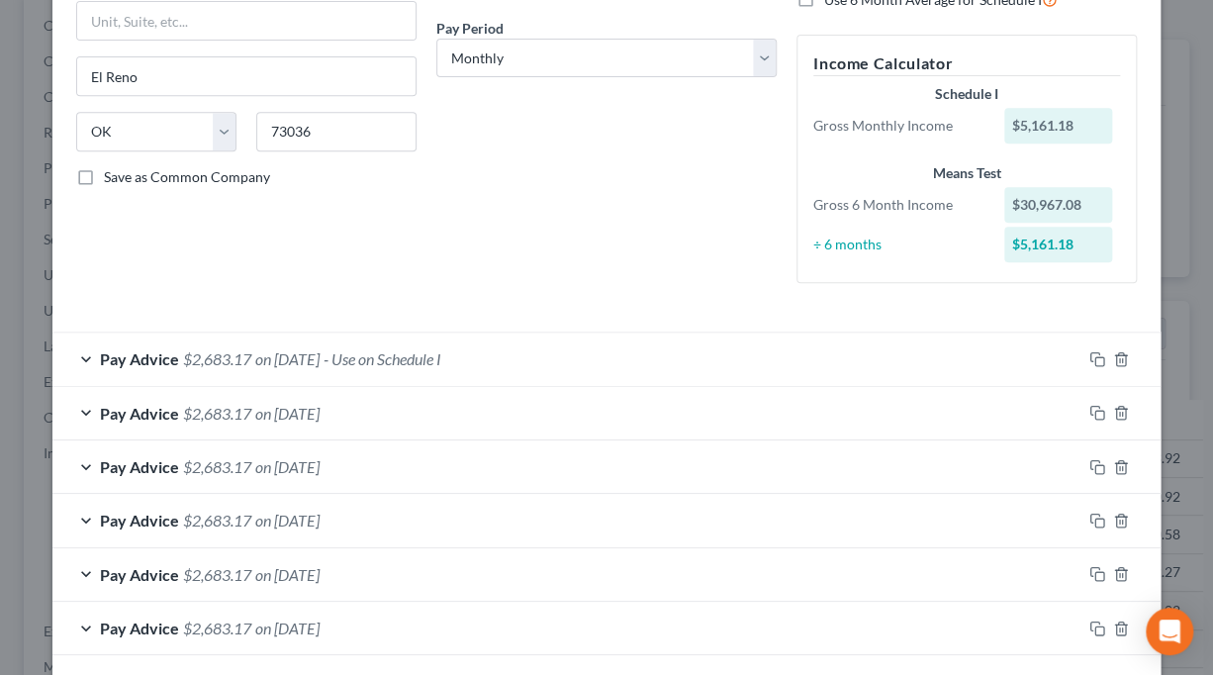
click at [166, 353] on span "Pay Advice" at bounding box center [139, 358] width 79 height 19
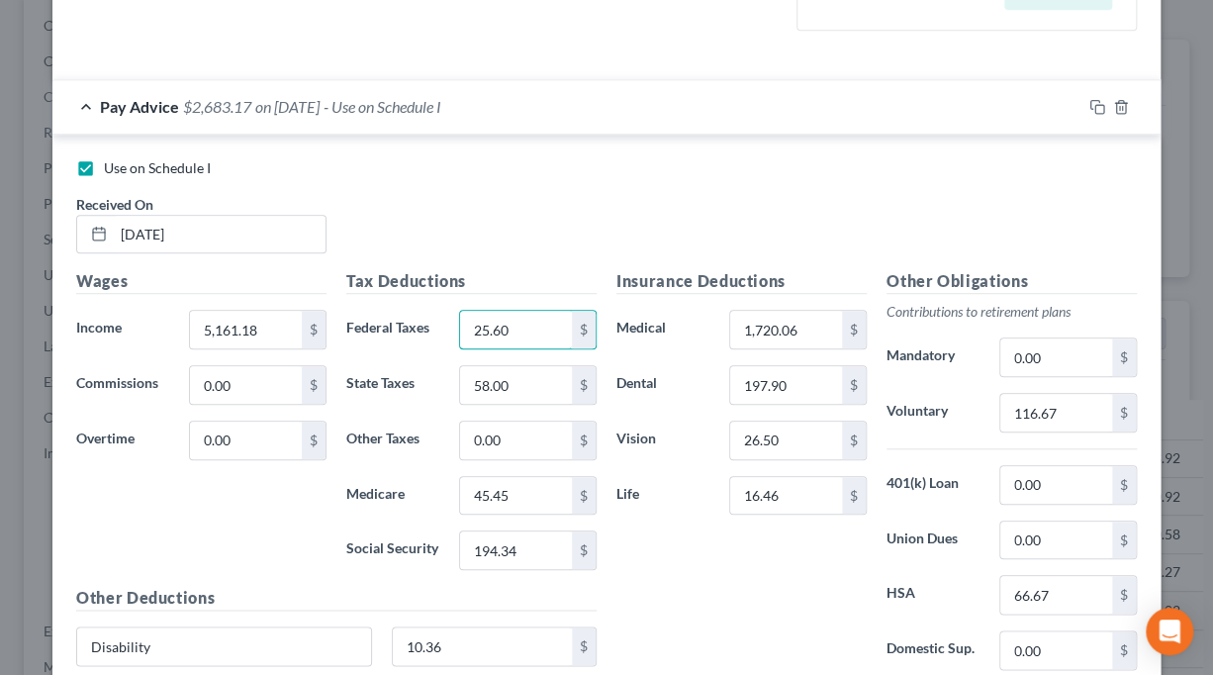
scroll to position [594, 0]
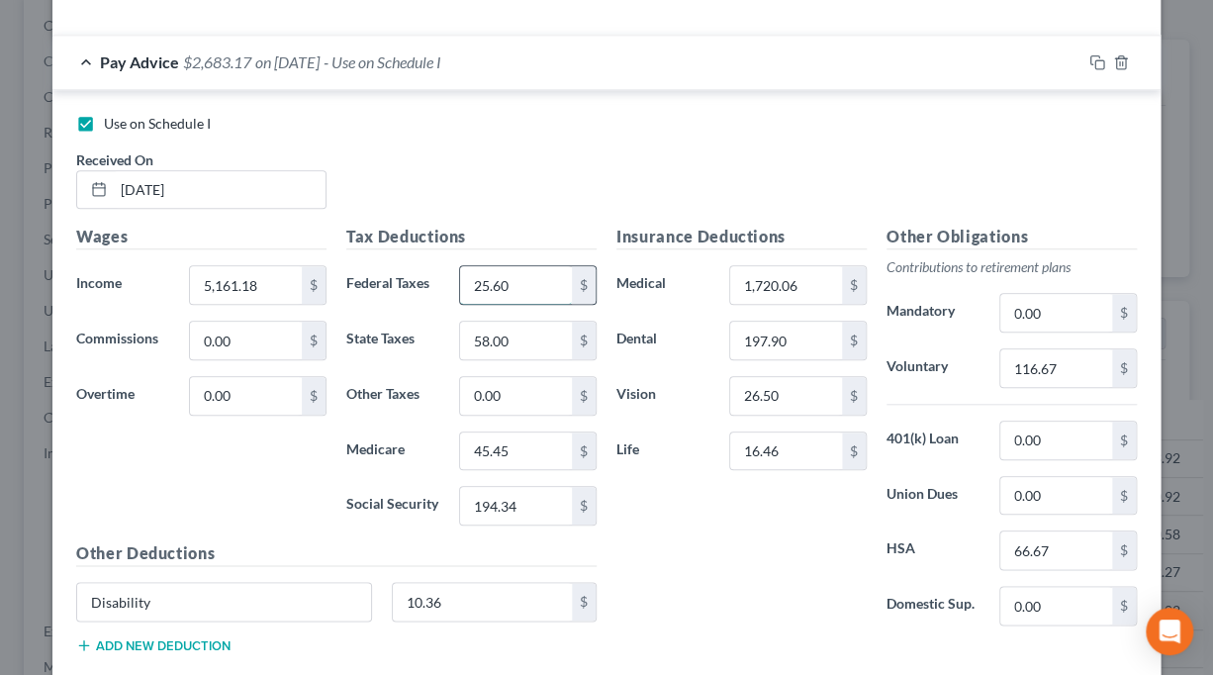
click at [530, 283] on input "25.60" at bounding box center [516, 285] width 112 height 38
drag, startPoint x: 532, startPoint y: 286, endPoint x: 463, endPoint y: 286, distance: 68.3
click at [463, 286] on input "25.60" at bounding box center [516, 285] width 112 height 38
type input "192.26"
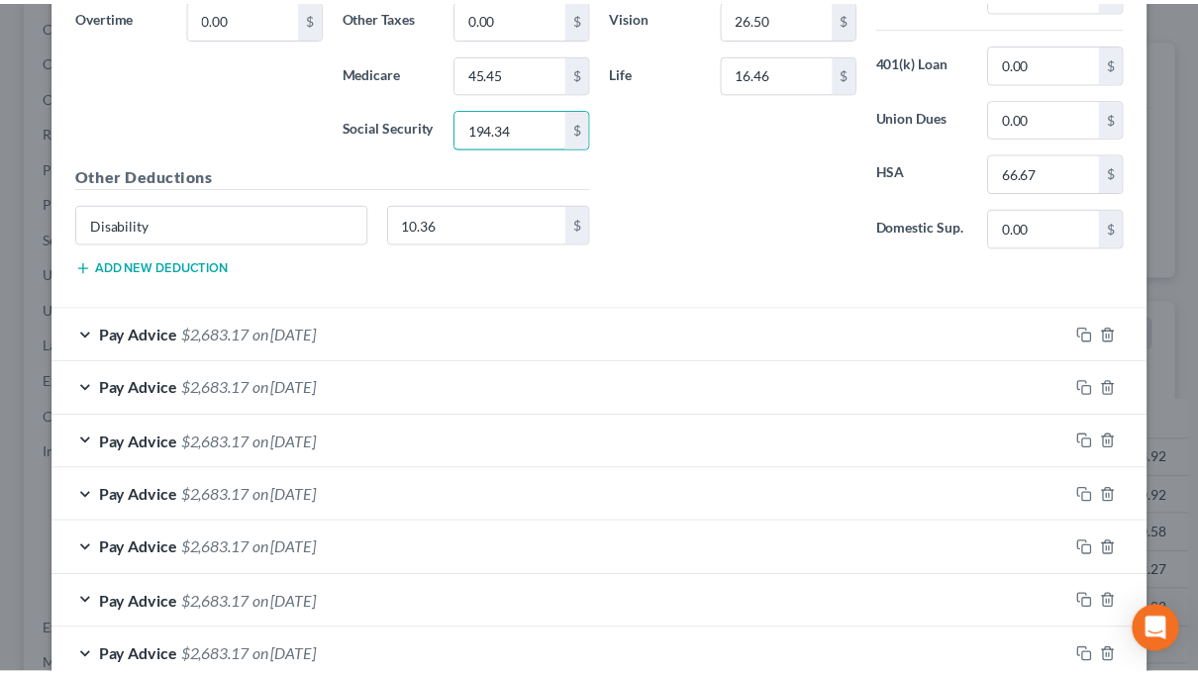
scroll to position [1084, 0]
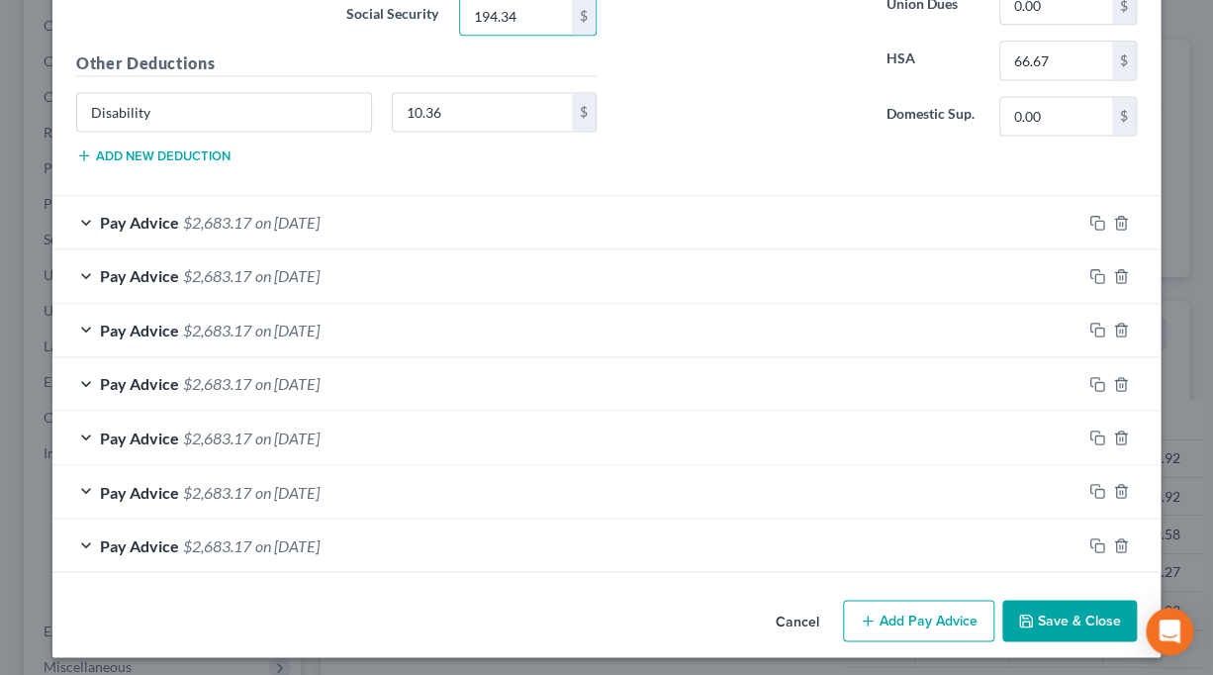
click at [1075, 615] on button "Save & Close" at bounding box center [1070, 621] width 135 height 42
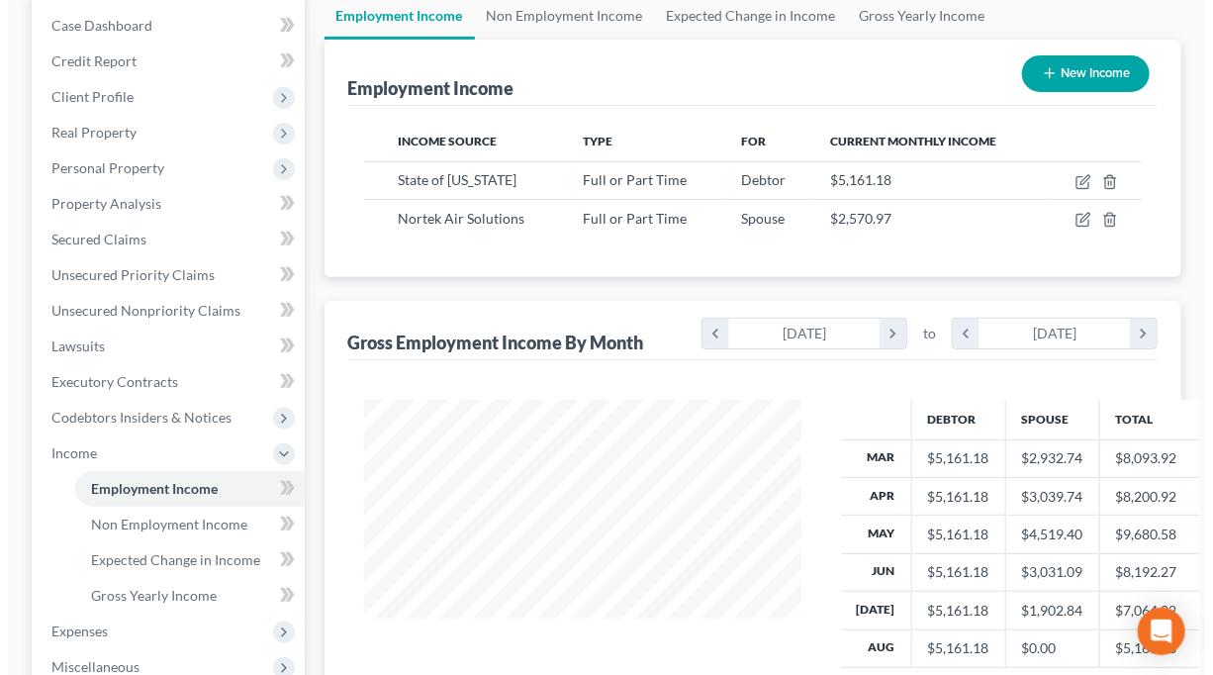
scroll to position [297, 0]
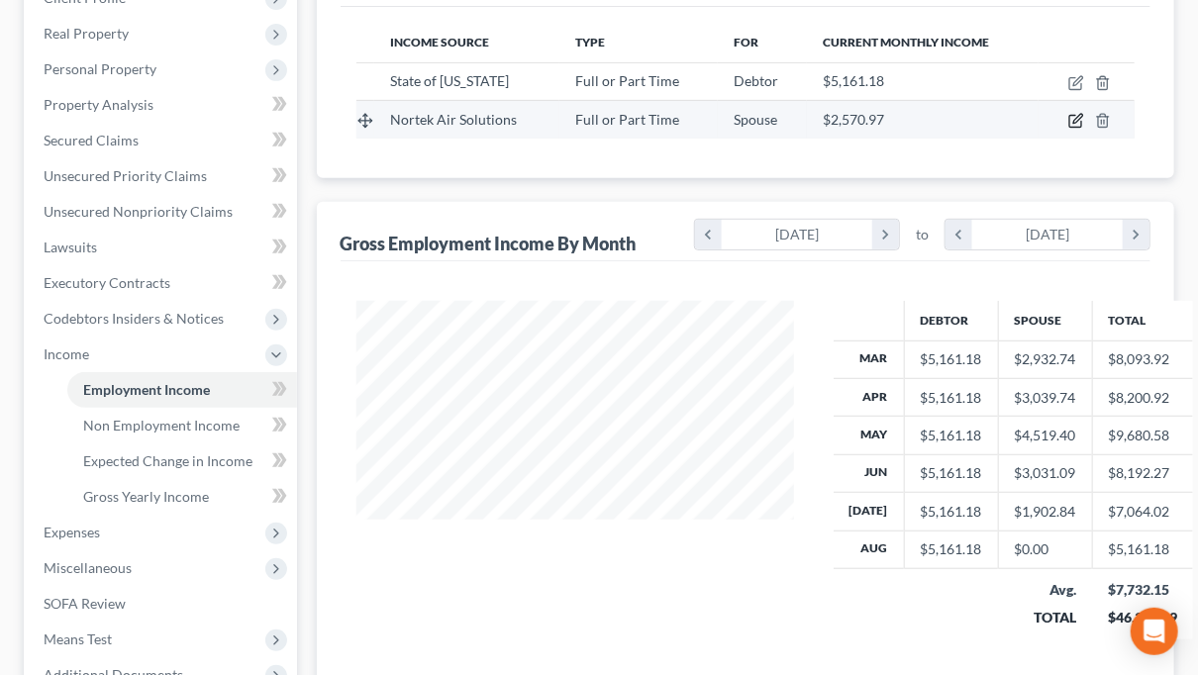
click at [1075, 113] on icon "button" at bounding box center [1076, 121] width 16 height 16
select select "0"
select select "37"
select select "2"
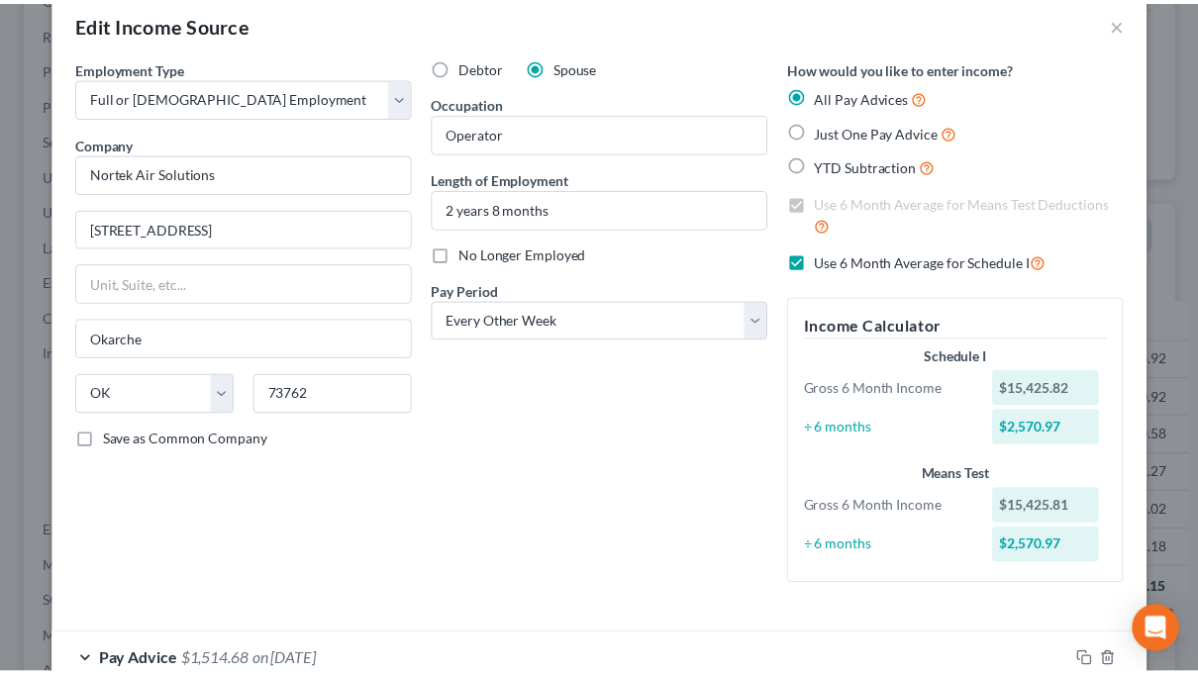
scroll to position [0, 0]
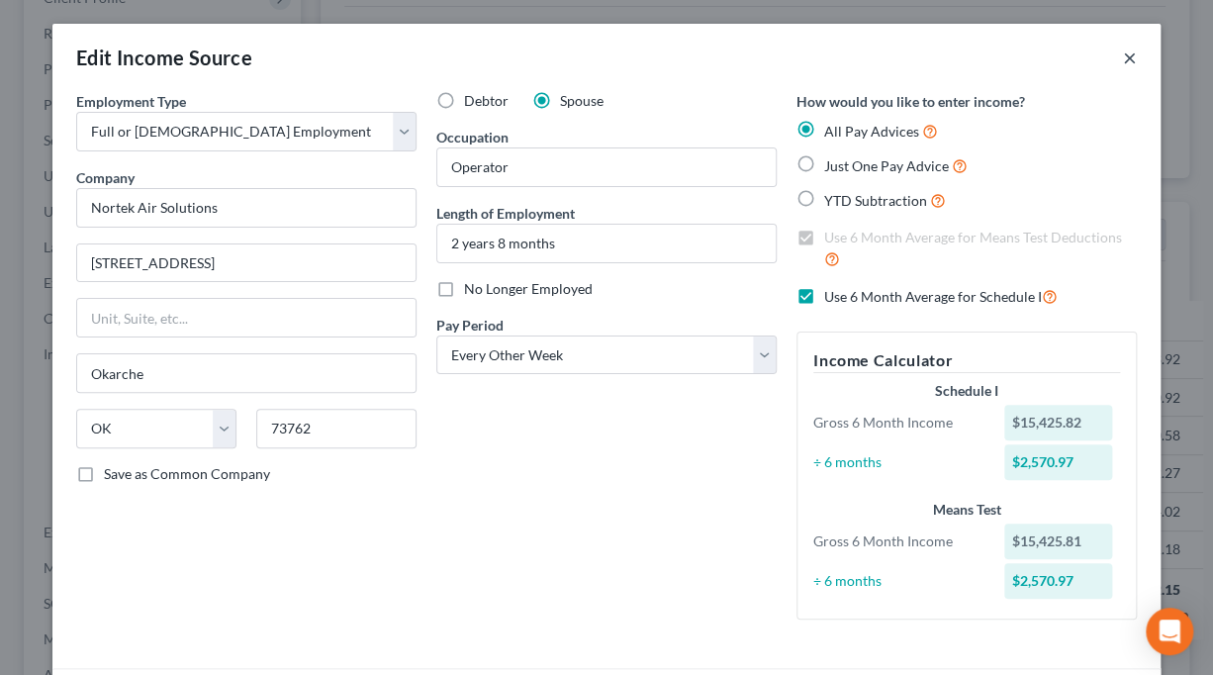
click at [1123, 56] on button "×" at bounding box center [1130, 58] width 14 height 24
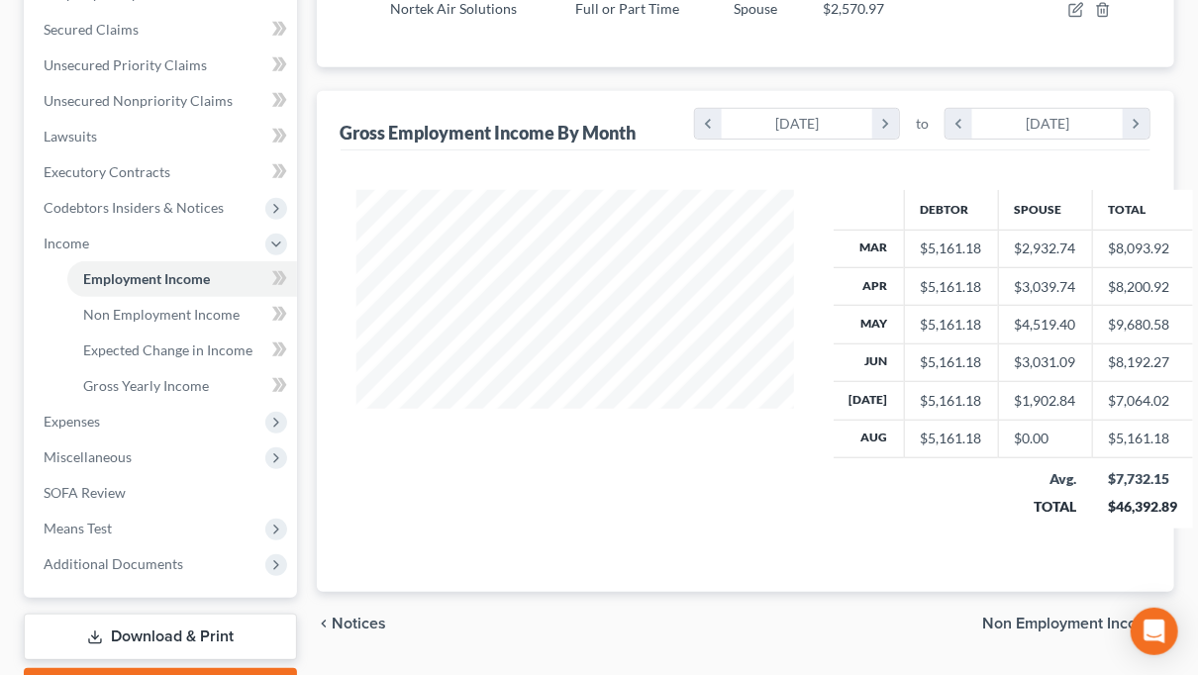
scroll to position [518, 0]
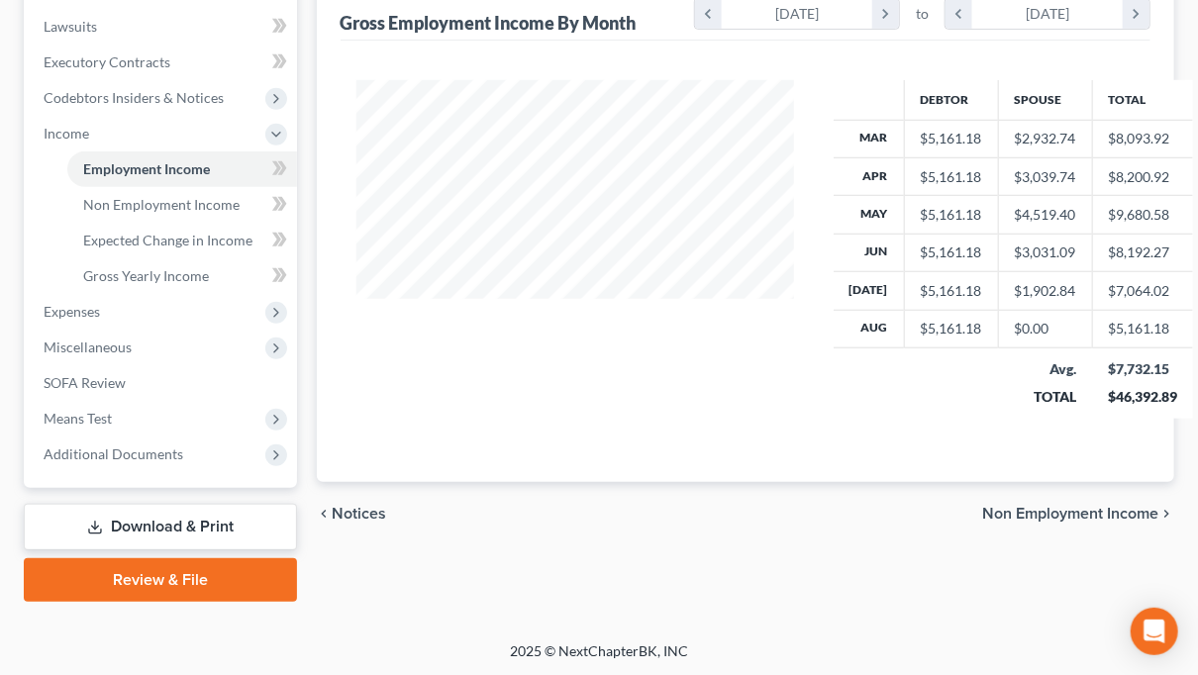
drag, startPoint x: 185, startPoint y: 525, endPoint x: 253, endPoint y: 520, distance: 68.5
click at [185, 525] on link "Download & Print" at bounding box center [160, 527] width 273 height 47
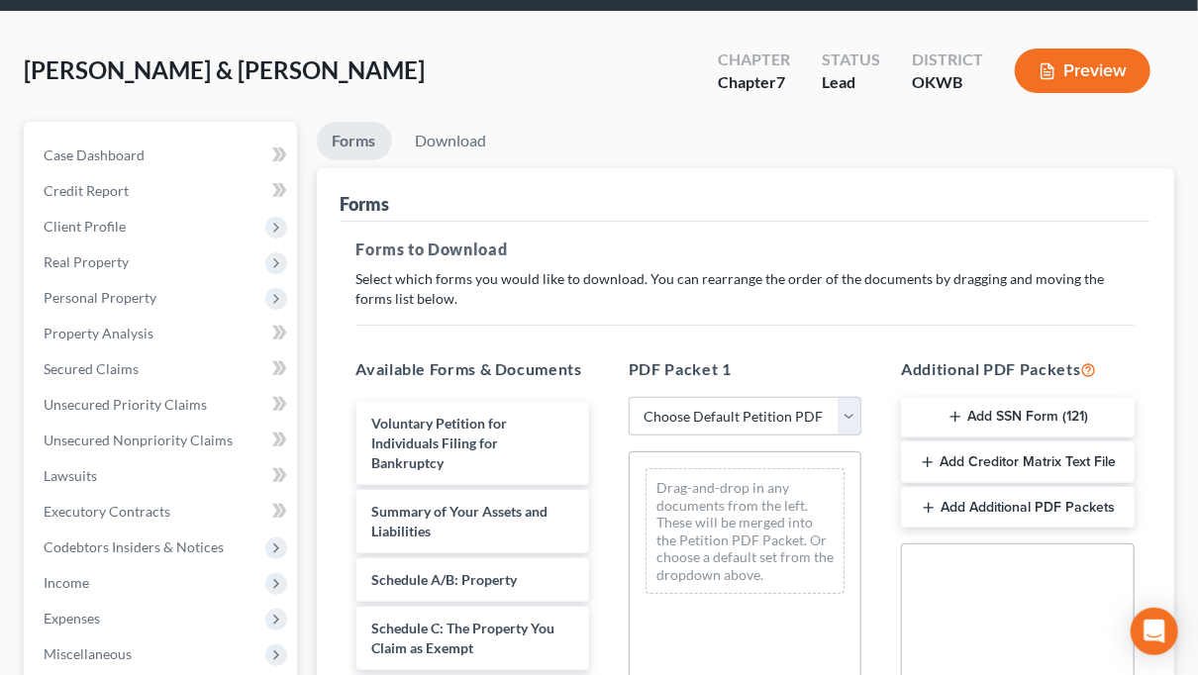
scroll to position [198, 0]
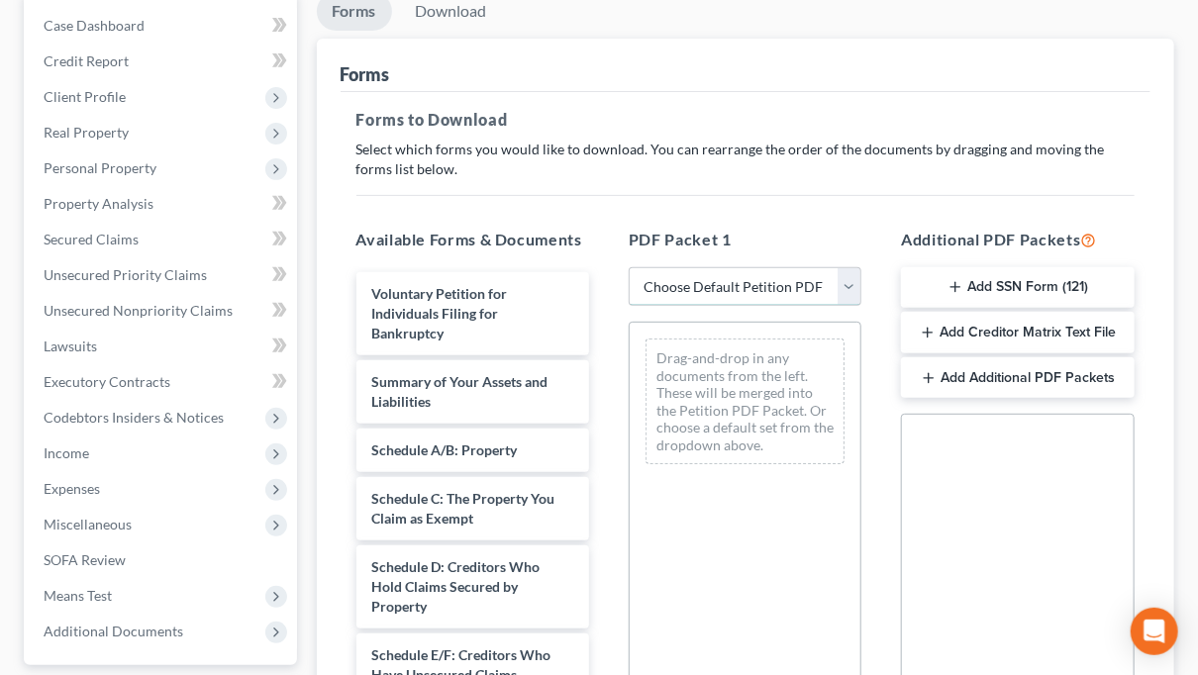
click at [850, 284] on select "Choose Default Petition PDF Packet Complete Bankruptcy Petition (all forms and …" at bounding box center [745, 287] width 233 height 40
select select "6"
click at [629, 267] on select "Choose Default Petition PDF Packet Complete Bankruptcy Petition (all forms and …" at bounding box center [745, 287] width 233 height 40
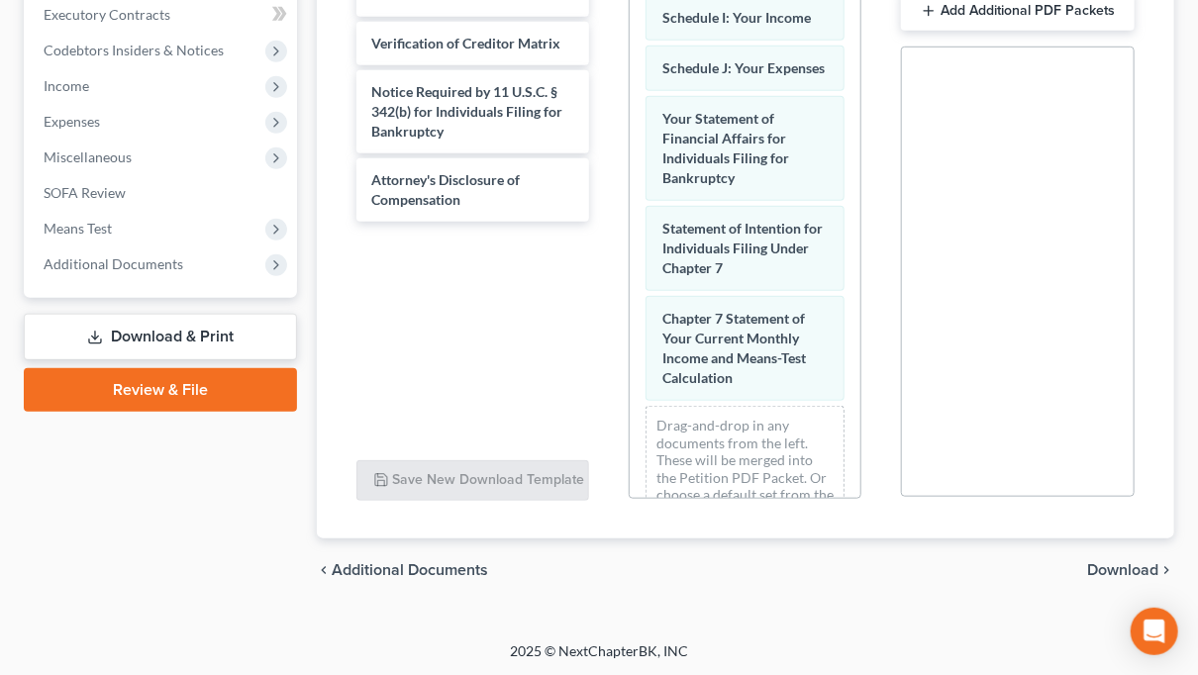
scroll to position [681, 0]
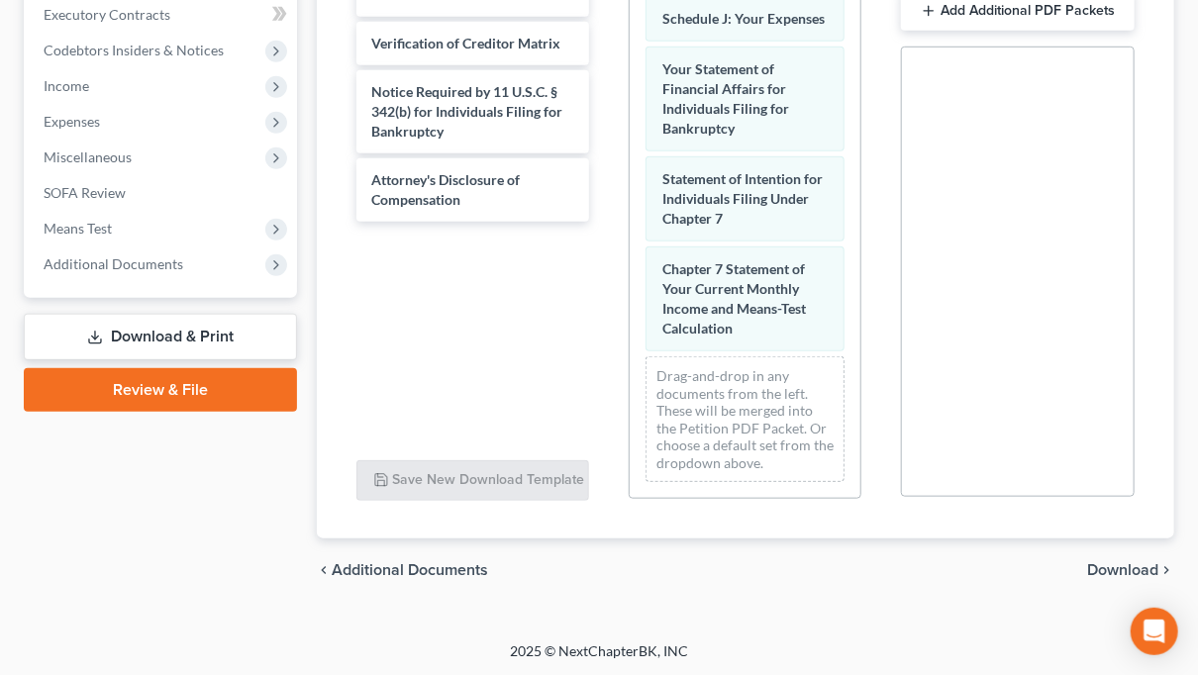
click at [1124, 571] on span "Download" at bounding box center [1122, 570] width 71 height 16
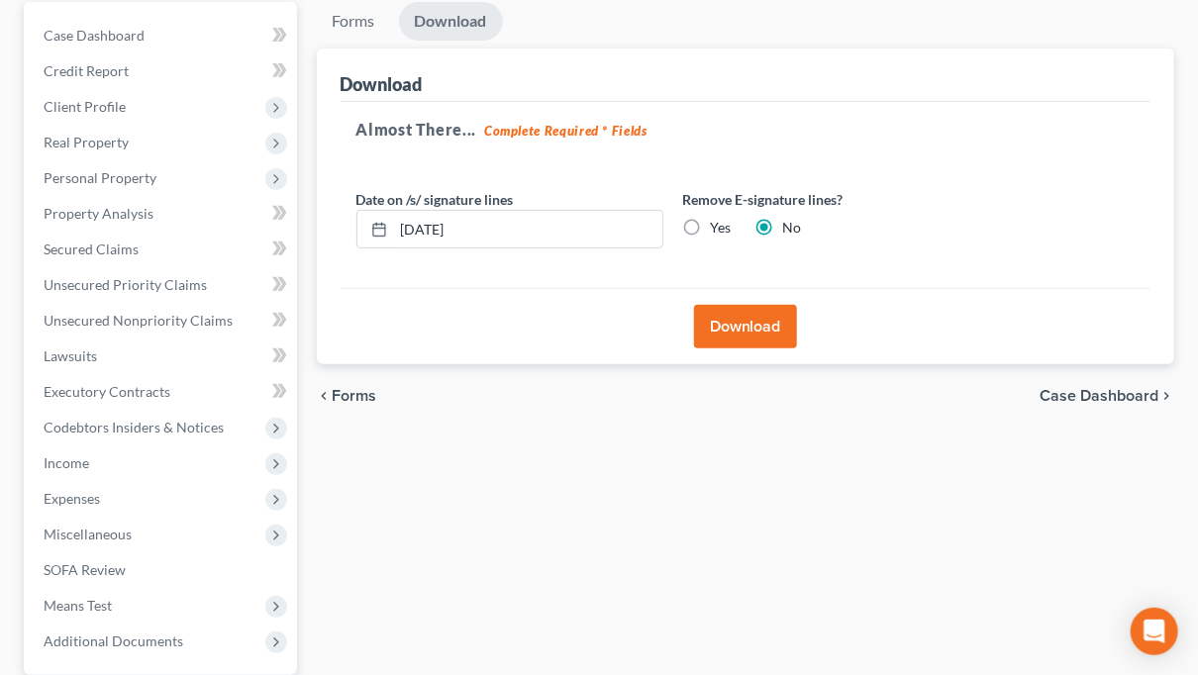
scroll to position [177, 0]
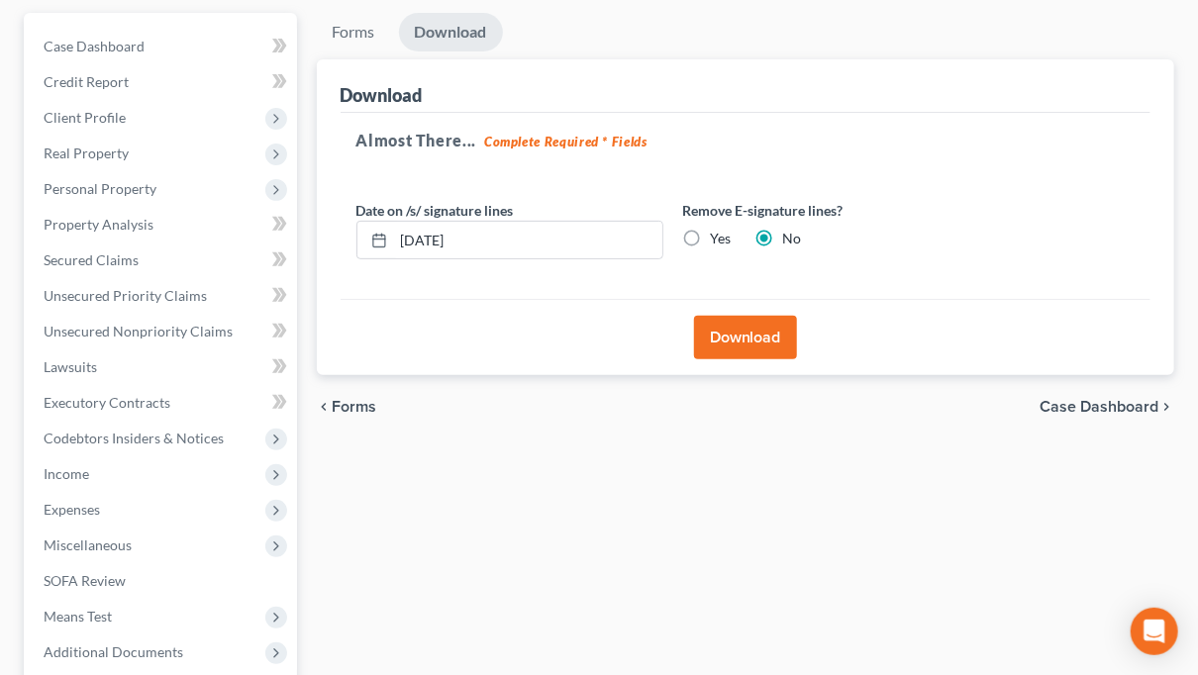
click at [711, 235] on label "Yes" at bounding box center [721, 239] width 21 height 20
click at [719, 235] on input "Yes" at bounding box center [725, 235] width 13 height 13
radio input "true"
radio input "false"
click at [748, 330] on button "Download" at bounding box center [745, 338] width 103 height 44
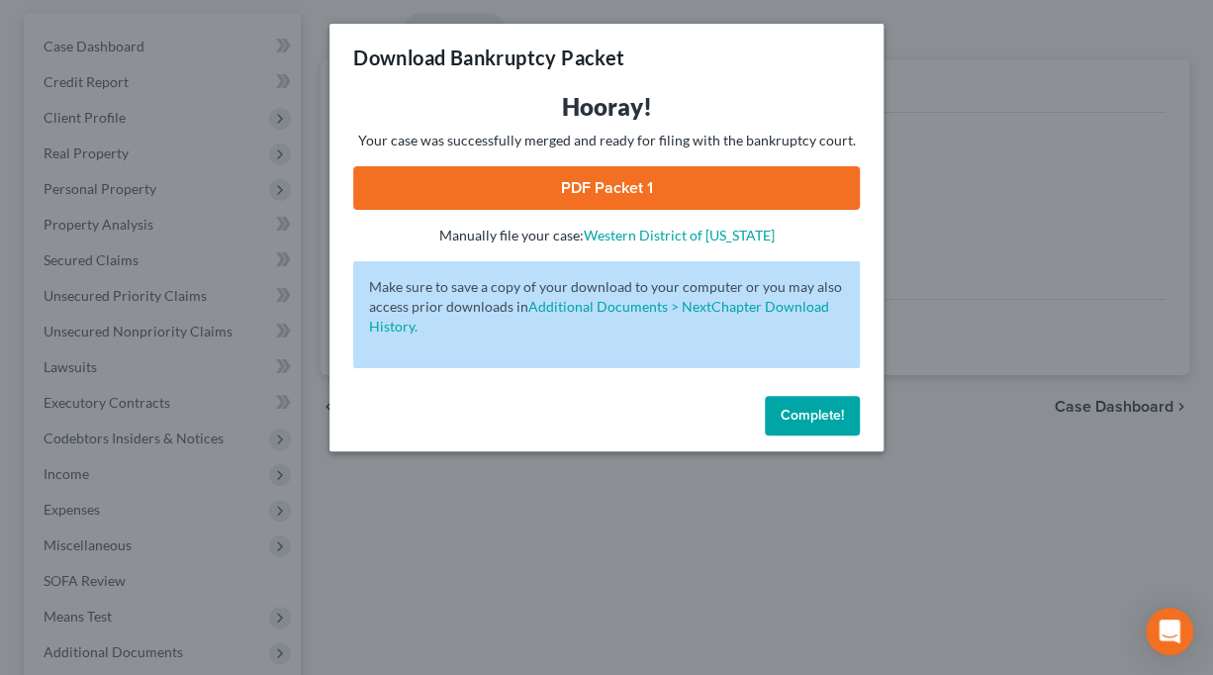
click at [808, 421] on span "Complete!" at bounding box center [812, 415] width 63 height 17
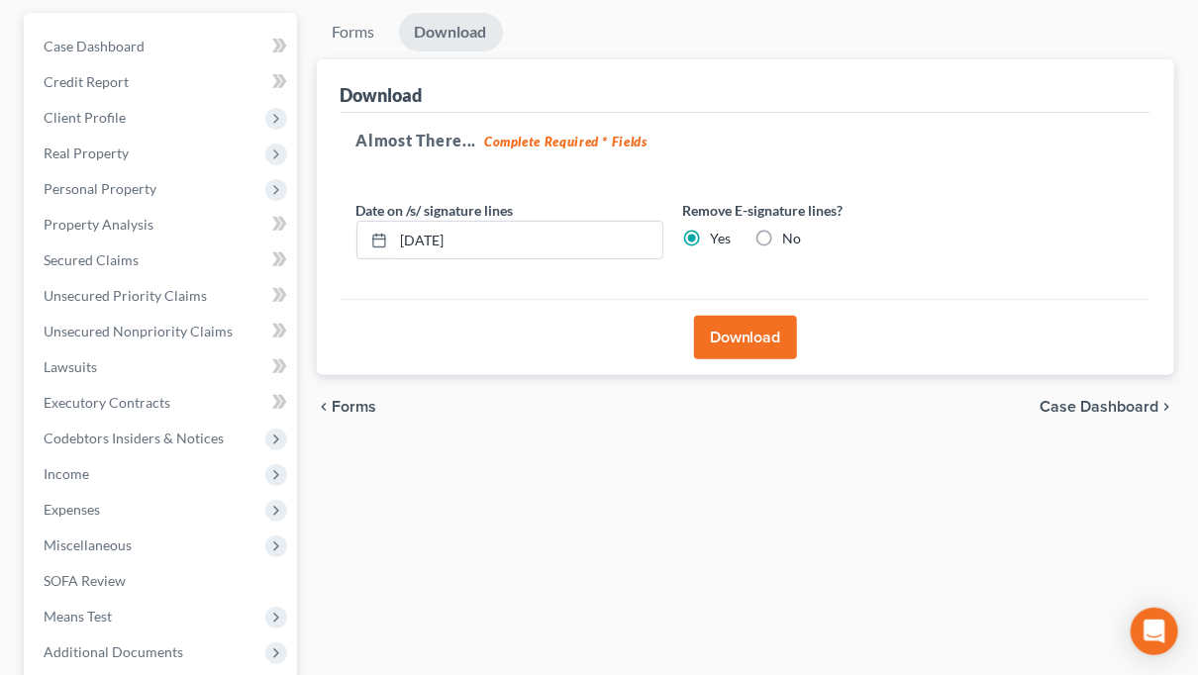
click at [709, 338] on button "Download" at bounding box center [745, 338] width 103 height 44
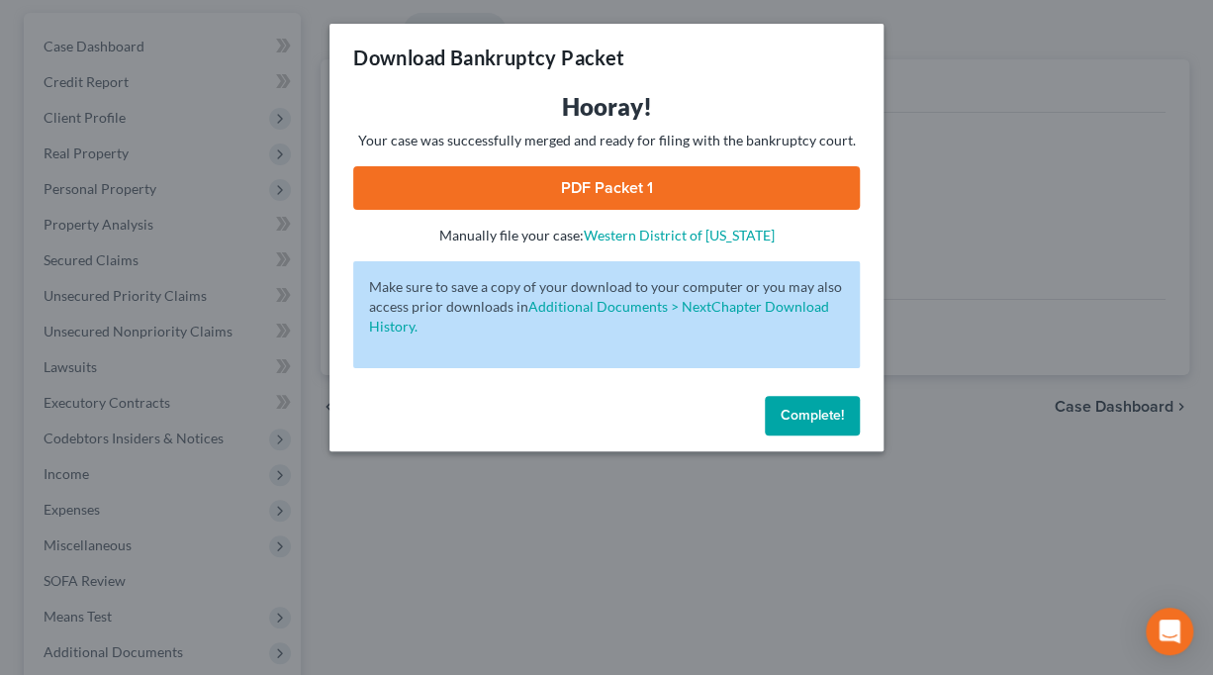
click at [606, 171] on link "PDF Packet 1" at bounding box center [606, 188] width 507 height 44
drag, startPoint x: 832, startPoint y: 422, endPoint x: 639, endPoint y: 274, distance: 242.9
click at [832, 422] on span "Complete!" at bounding box center [812, 415] width 63 height 17
